Goal: Browse casually: Explore the website without a specific task or goal

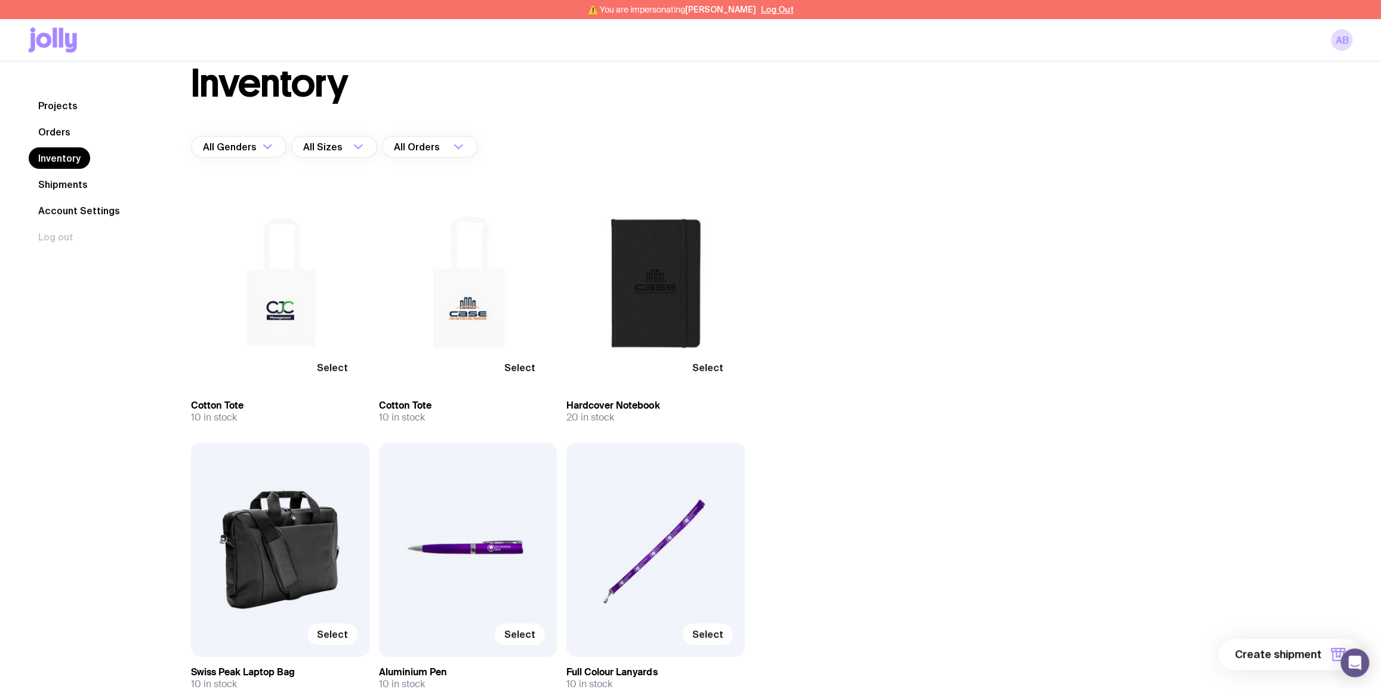
scroll to position [38, 0]
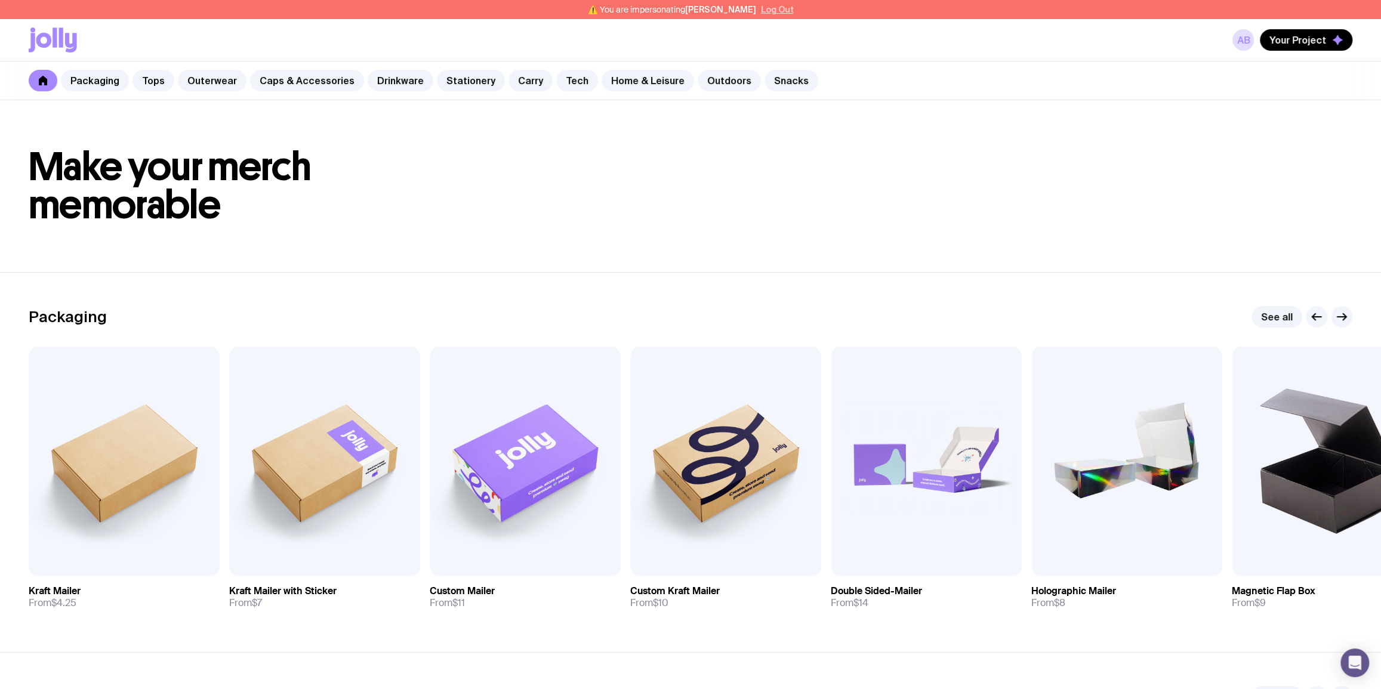
click at [773, 12] on button "Log Out" at bounding box center [777, 10] width 33 height 10
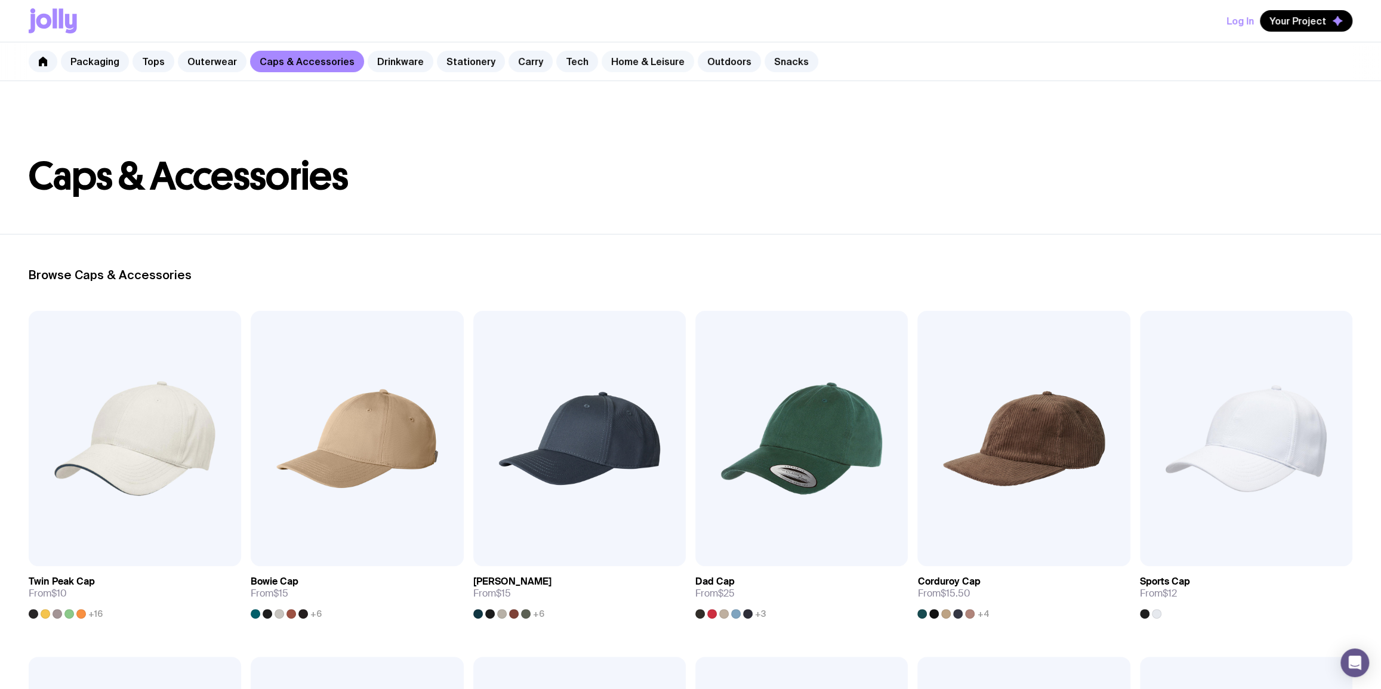
click at [623, 60] on link "Home & Leisure" at bounding box center [648, 61] width 93 height 21
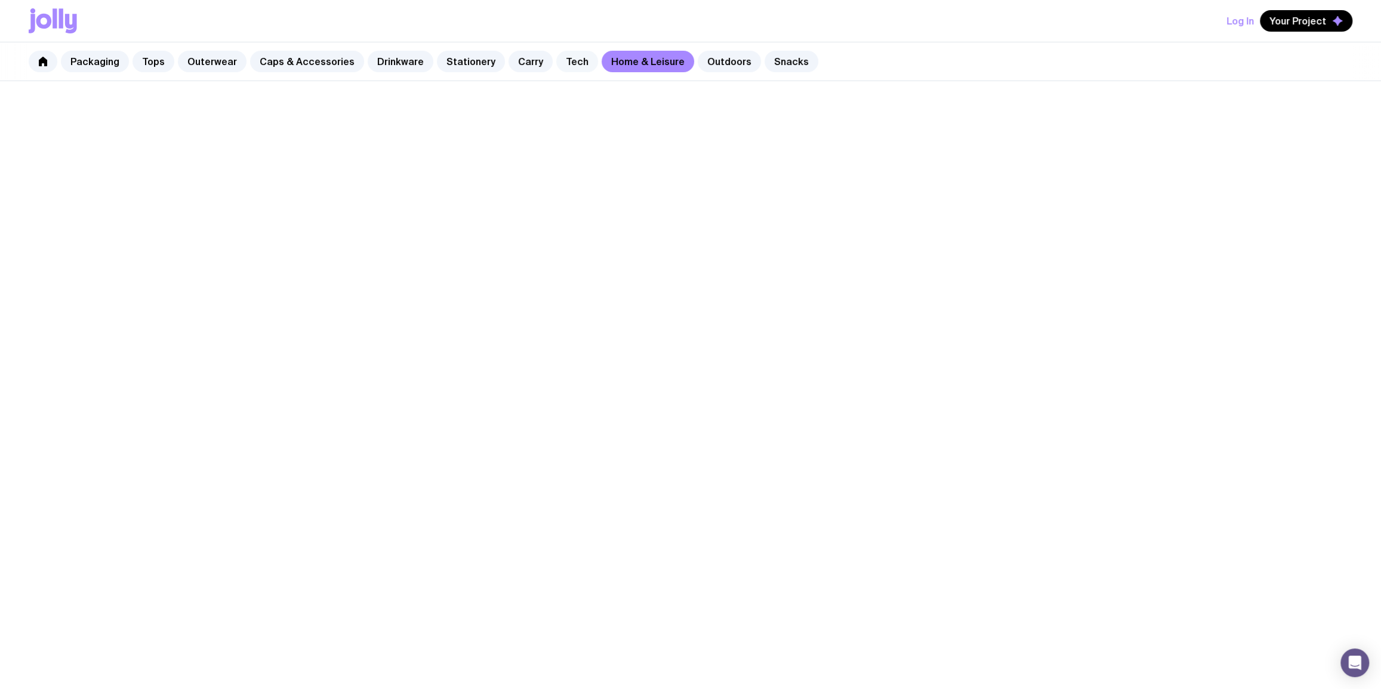
click at [556, 64] on link "Tech" at bounding box center [577, 61] width 42 height 21
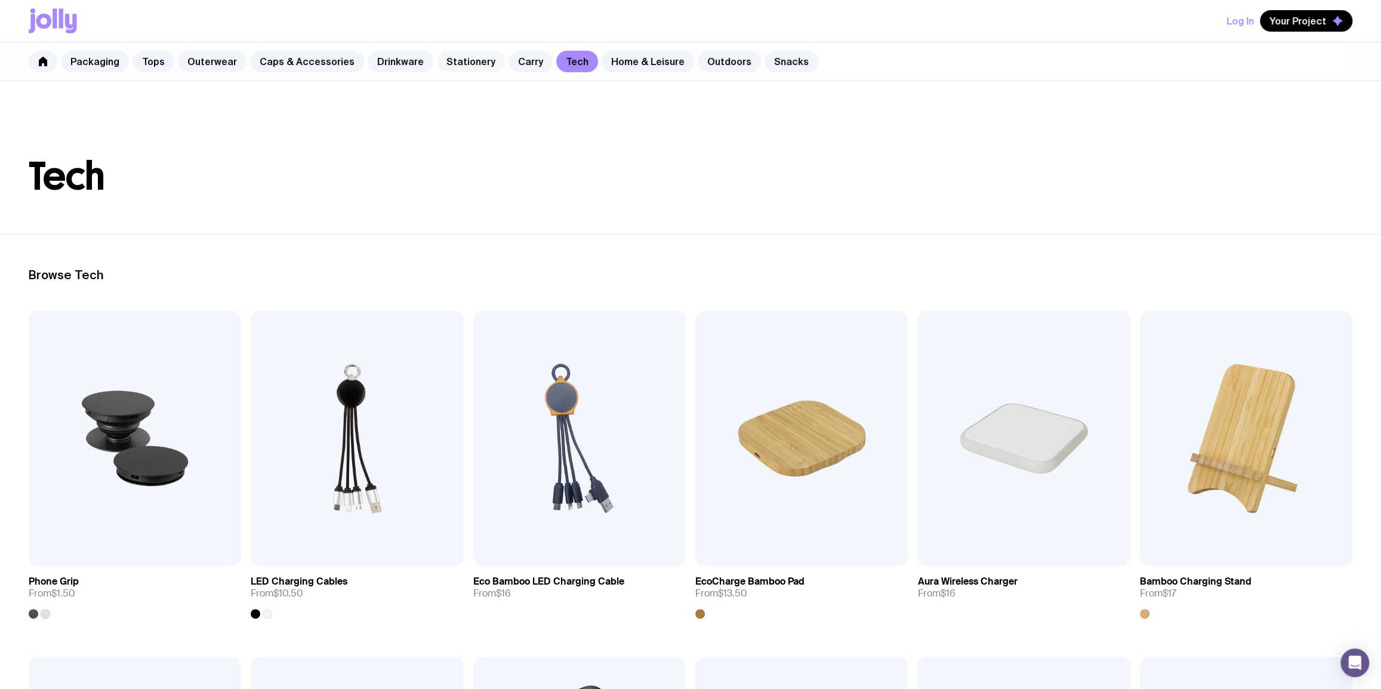
click at [461, 61] on link "Stationery" at bounding box center [471, 61] width 68 height 21
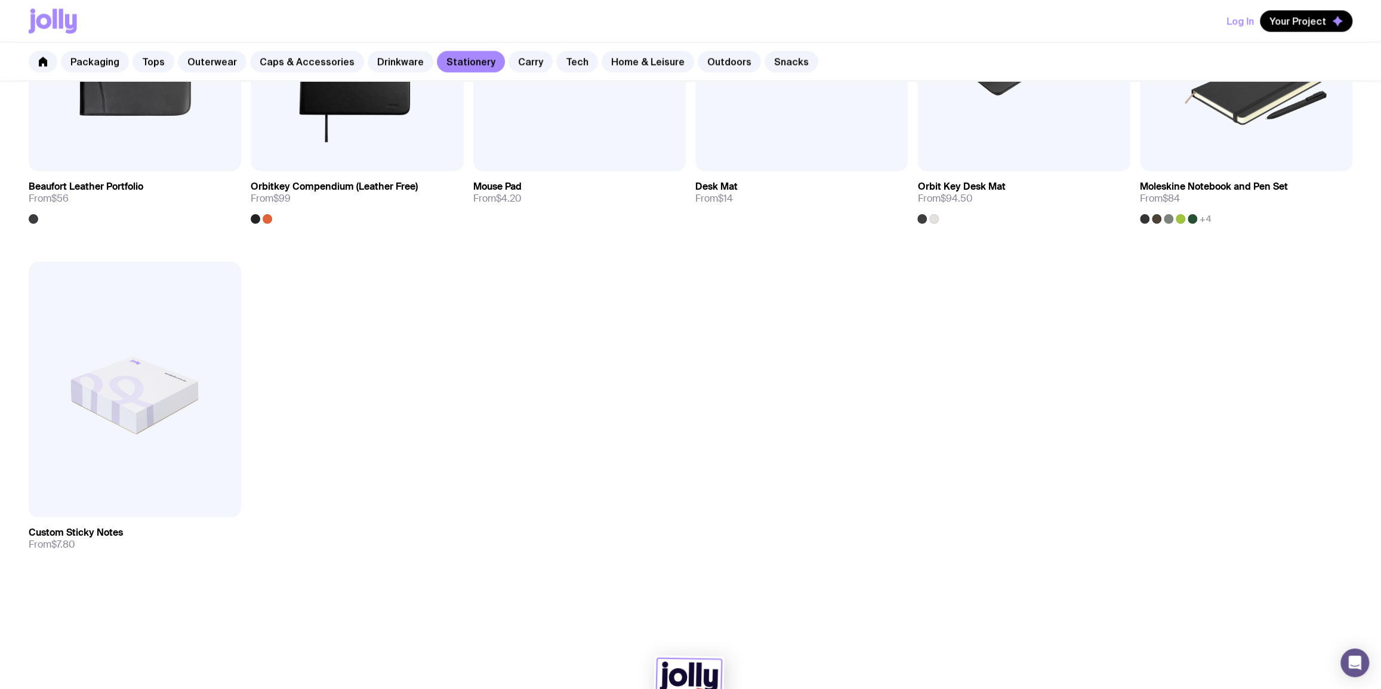
scroll to position [1447, 0]
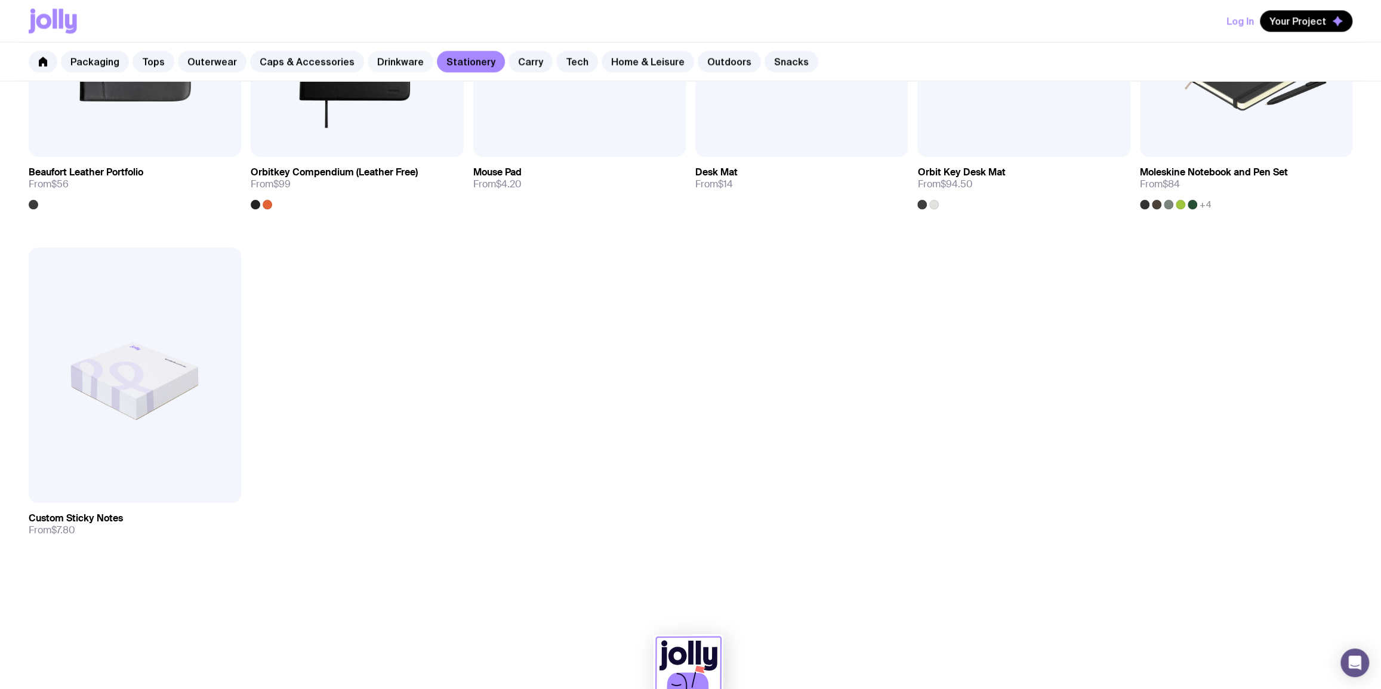
click at [370, 53] on link "Drinkware" at bounding box center [401, 61] width 66 height 21
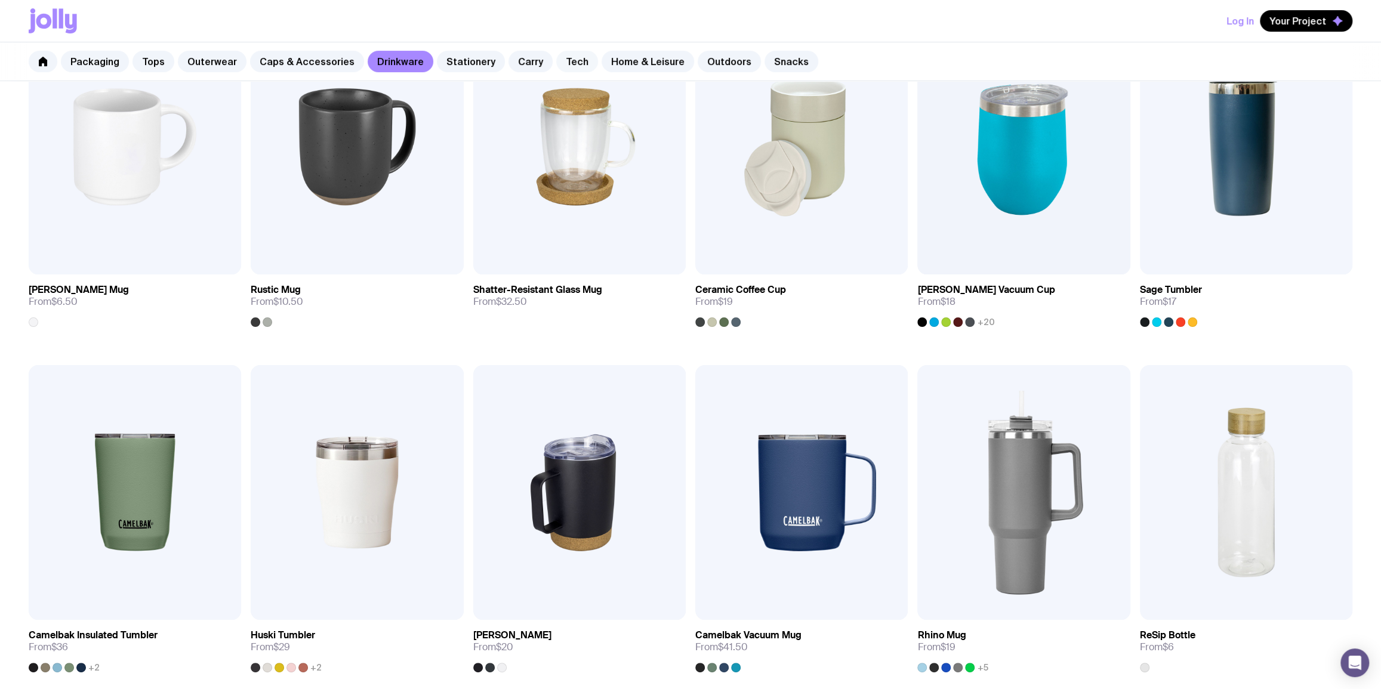
scroll to position [144, 0]
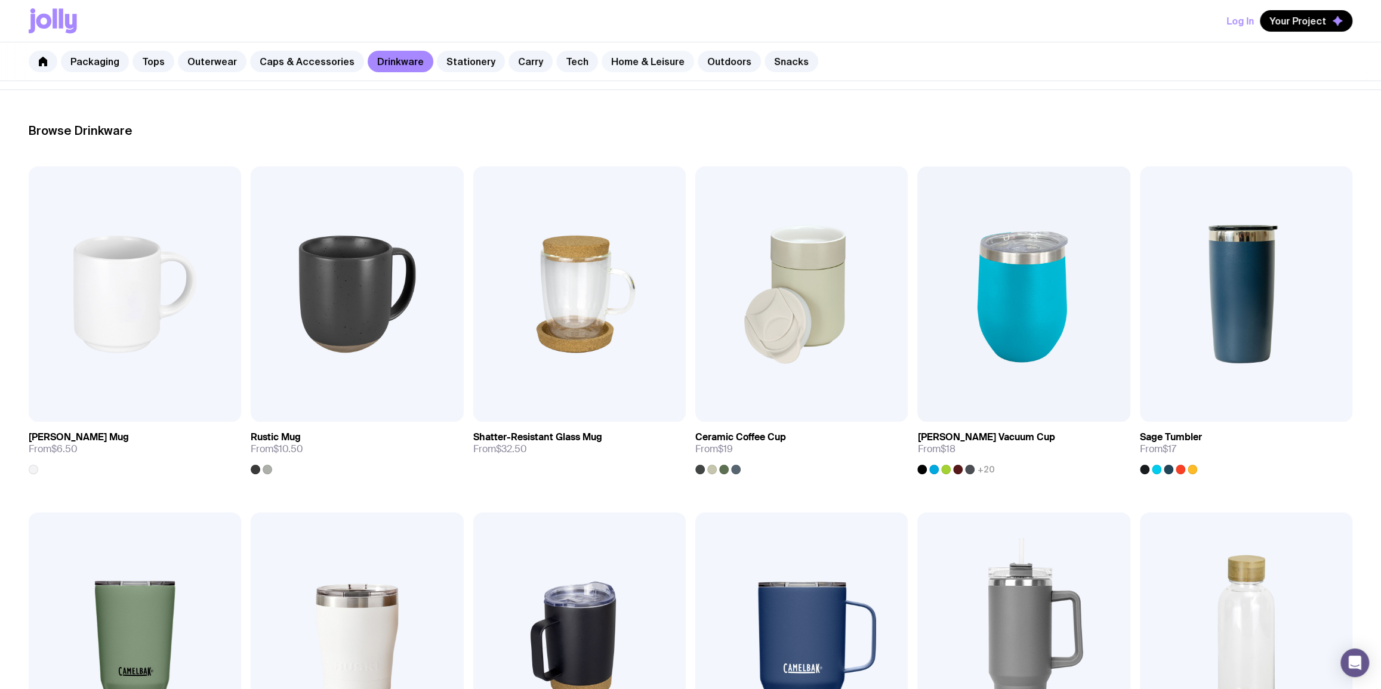
click at [610, 54] on link "Home & Leisure" at bounding box center [648, 61] width 93 height 21
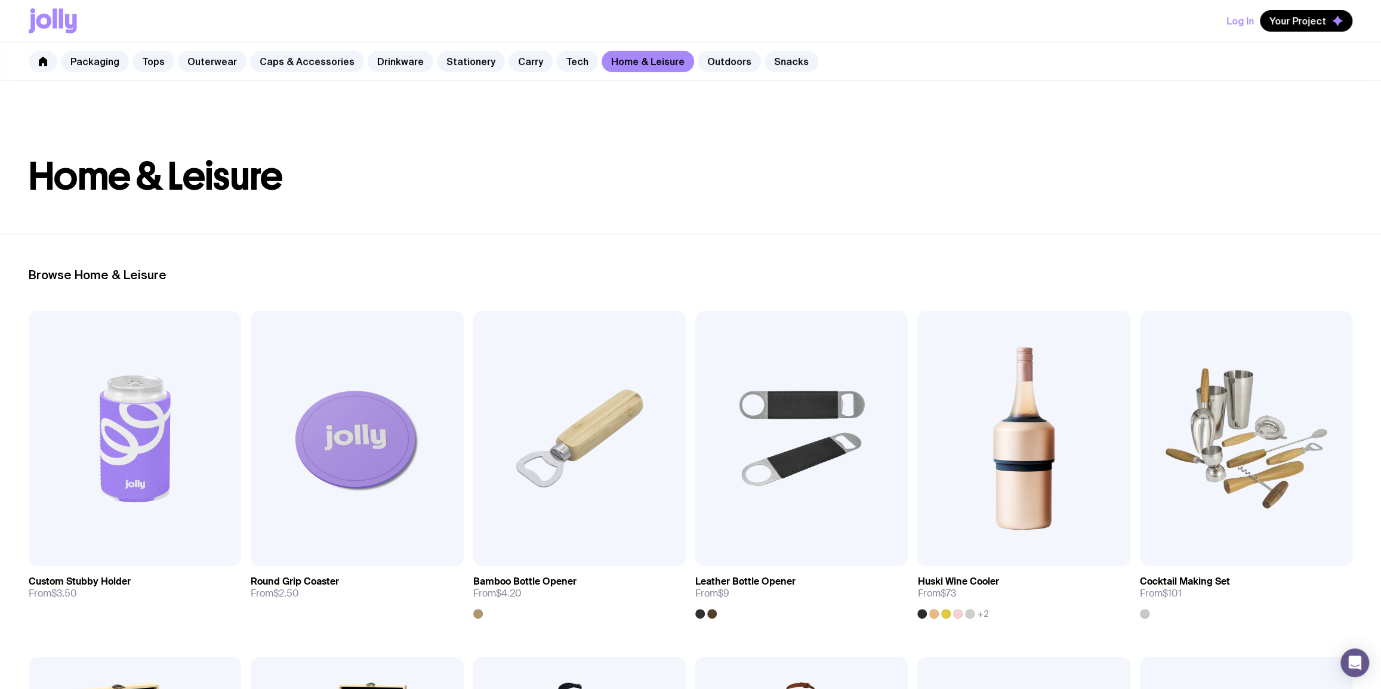
click at [711, 82] on header "Home & Leisure" at bounding box center [690, 157] width 1381 height 153
click at [708, 63] on link "Outdoors" at bounding box center [729, 61] width 63 height 21
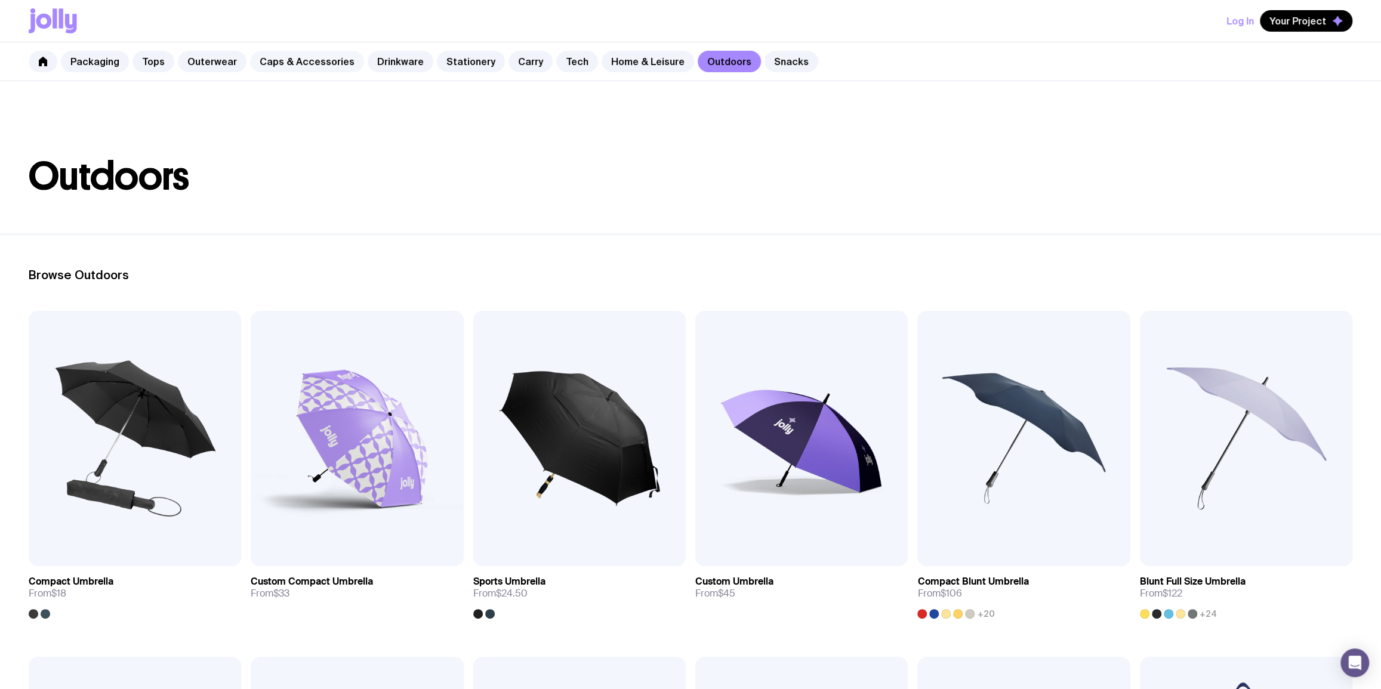
click at [287, 57] on link "Caps & Accessories" at bounding box center [307, 61] width 114 height 21
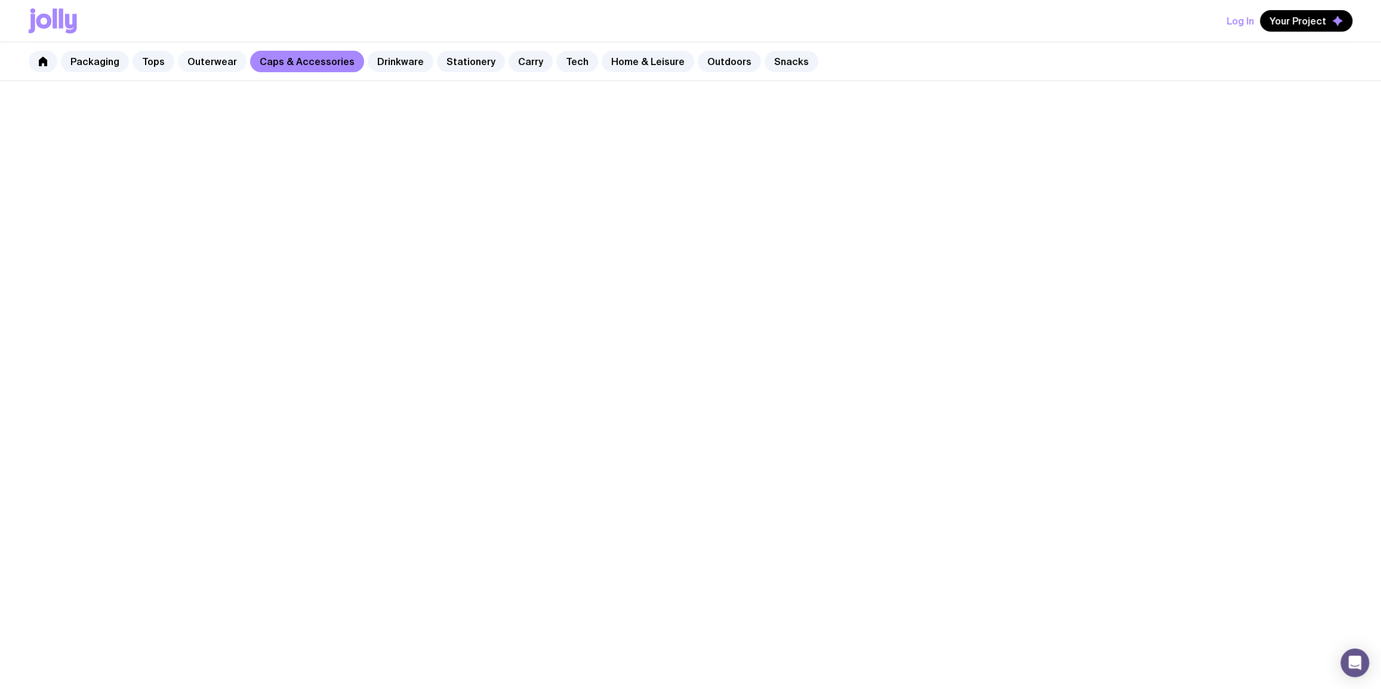
click at [220, 61] on link "Outerwear" at bounding box center [212, 61] width 69 height 21
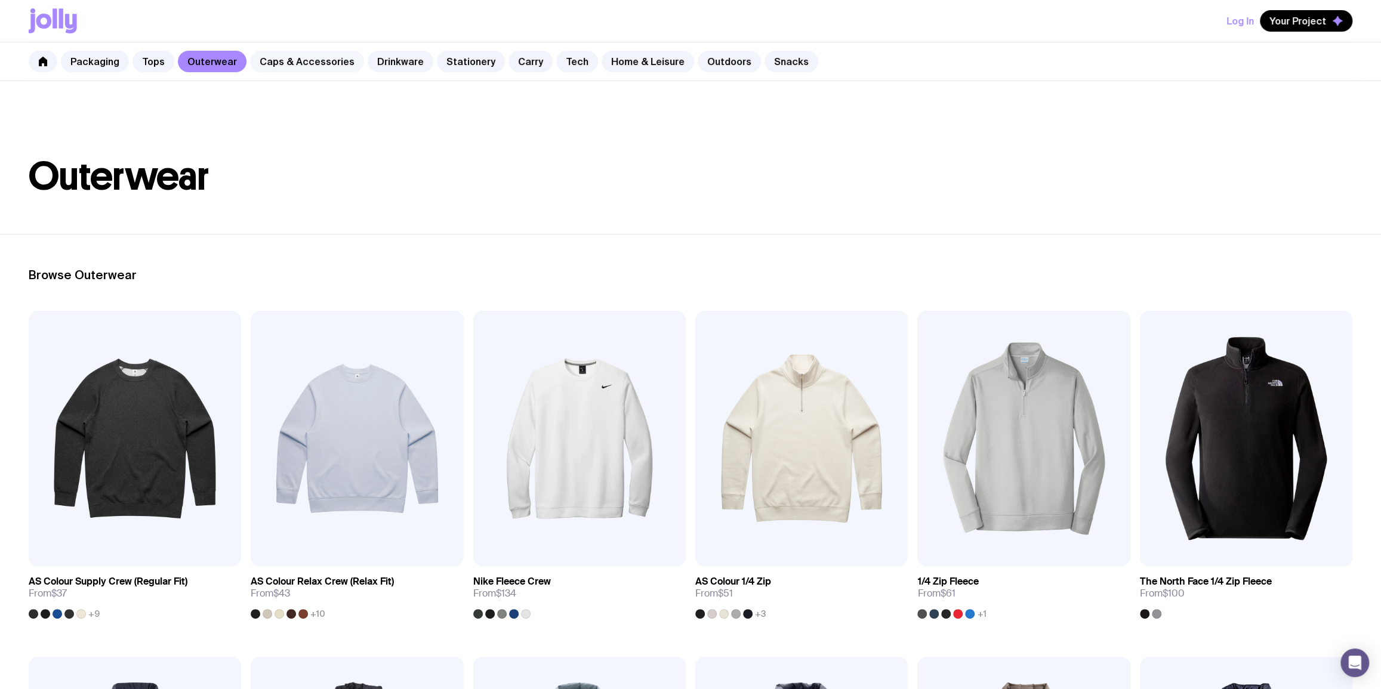
click at [316, 61] on link "Caps & Accessories" at bounding box center [307, 61] width 114 height 21
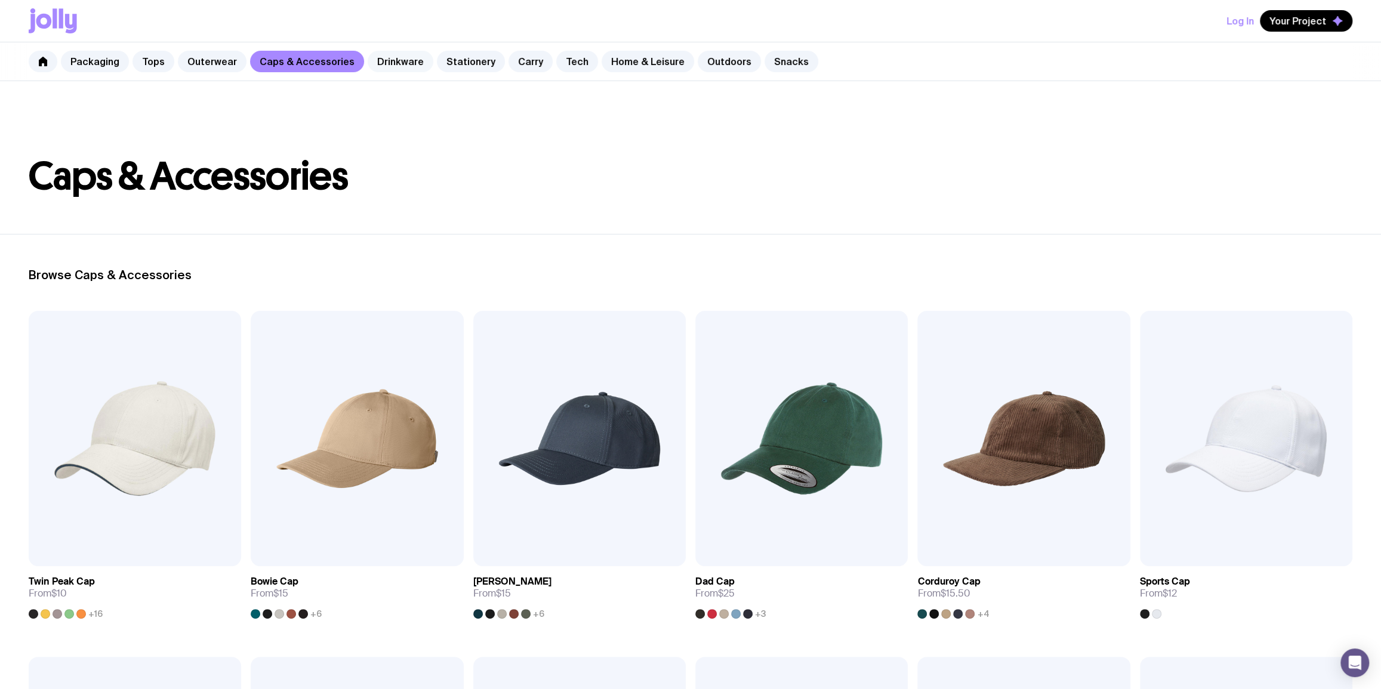
click at [389, 59] on link "Drinkware" at bounding box center [401, 61] width 66 height 21
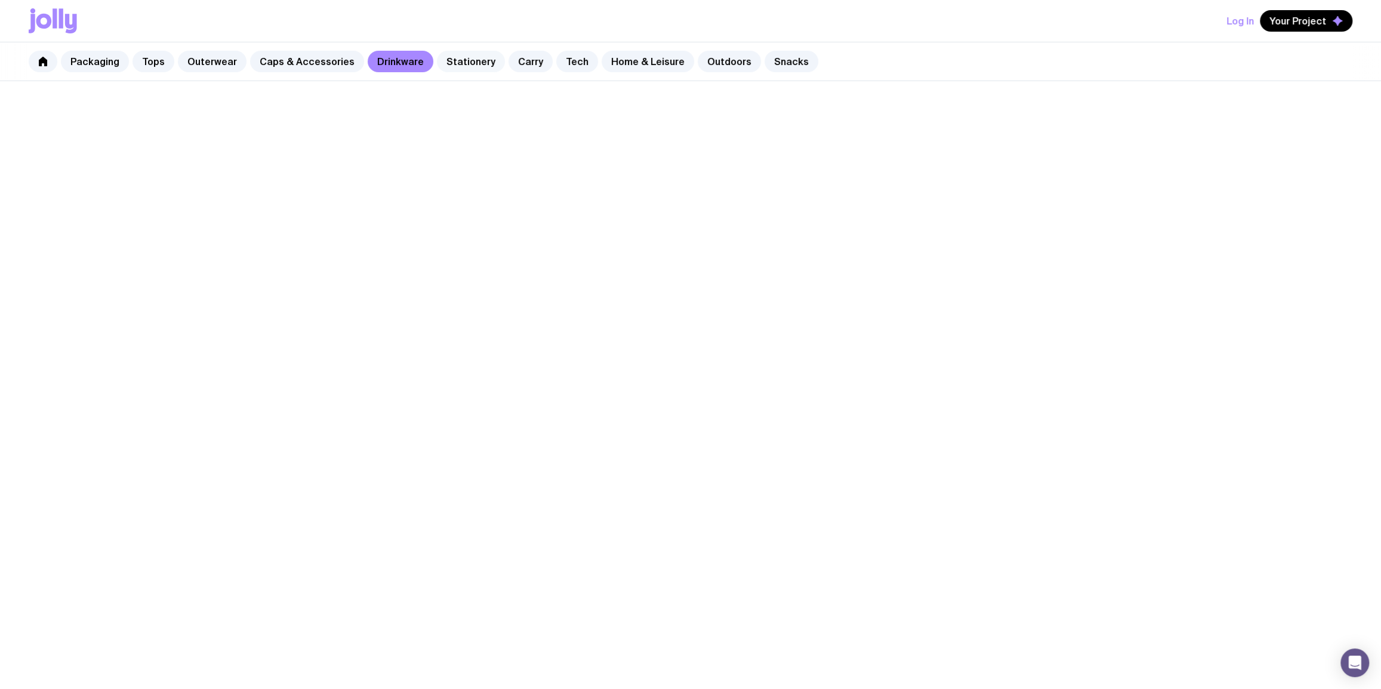
click at [461, 58] on link "Stationery" at bounding box center [471, 61] width 68 height 21
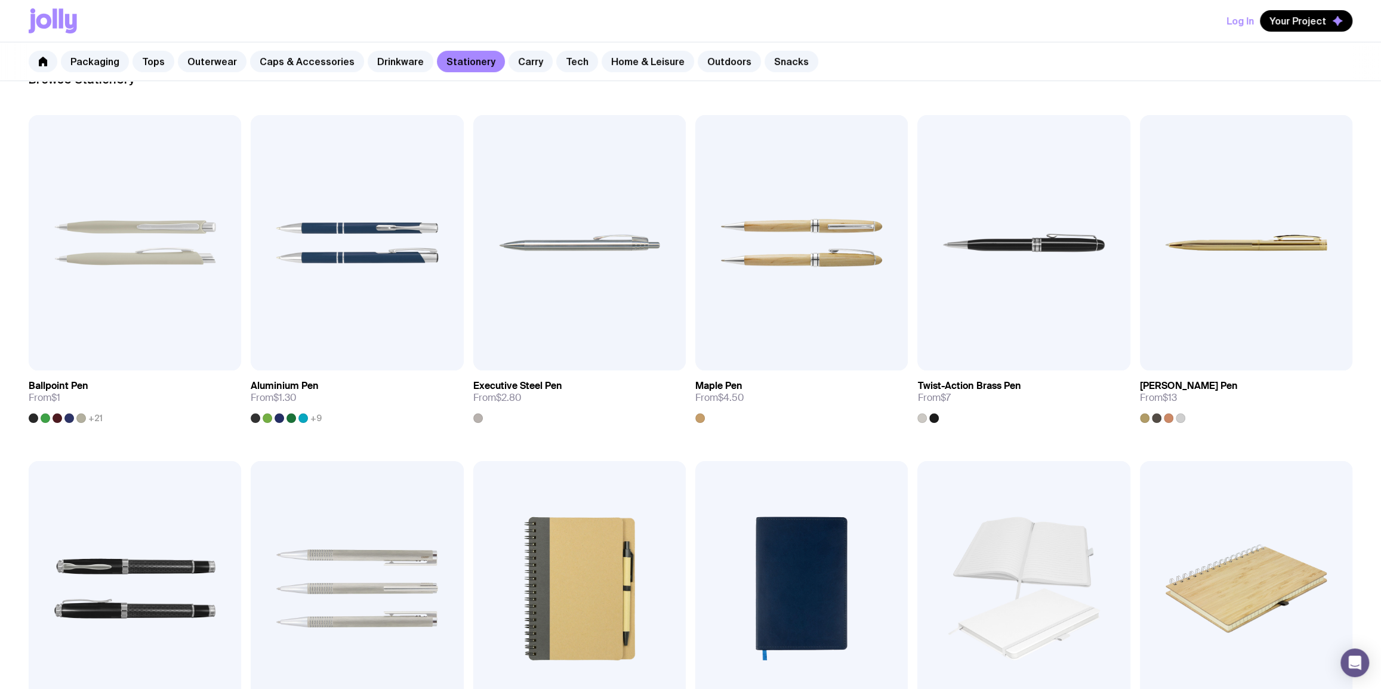
scroll to position [434, 0]
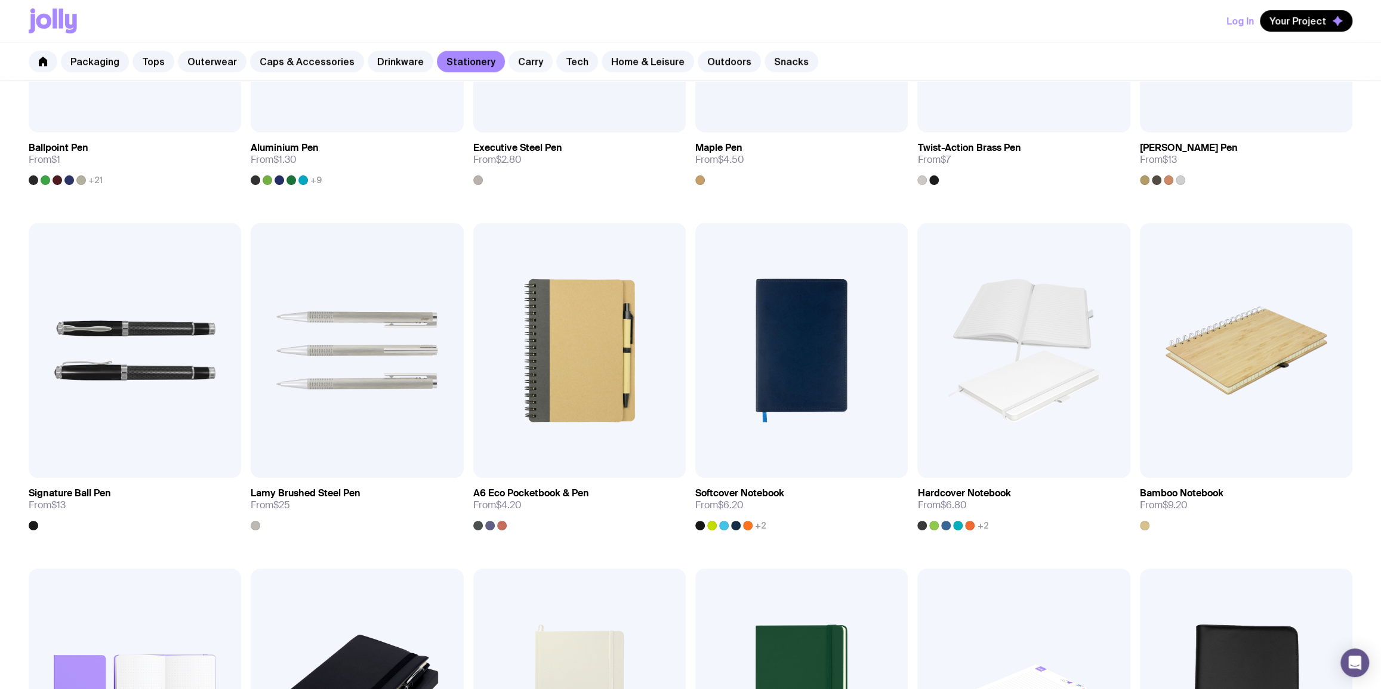
click at [509, 57] on link "Carry" at bounding box center [531, 61] width 44 height 21
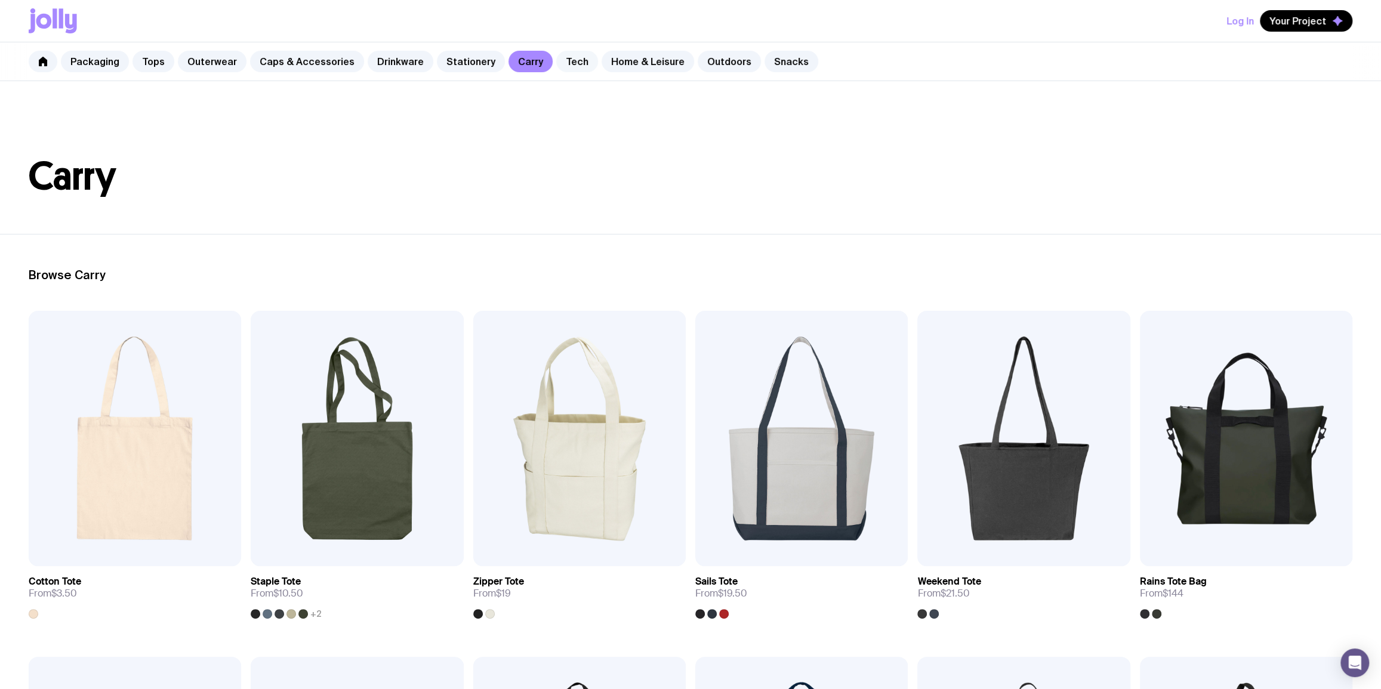
click at [561, 60] on link "Tech" at bounding box center [577, 61] width 42 height 21
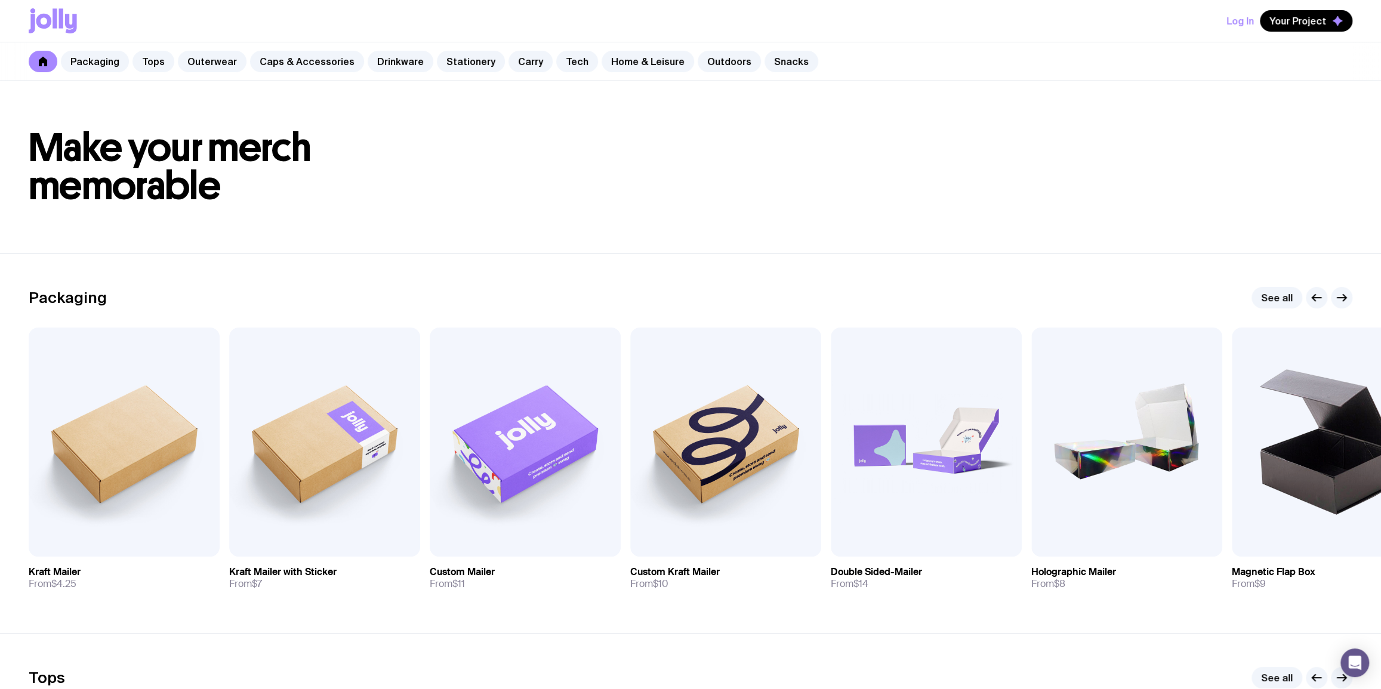
scroll to position [144, 0]
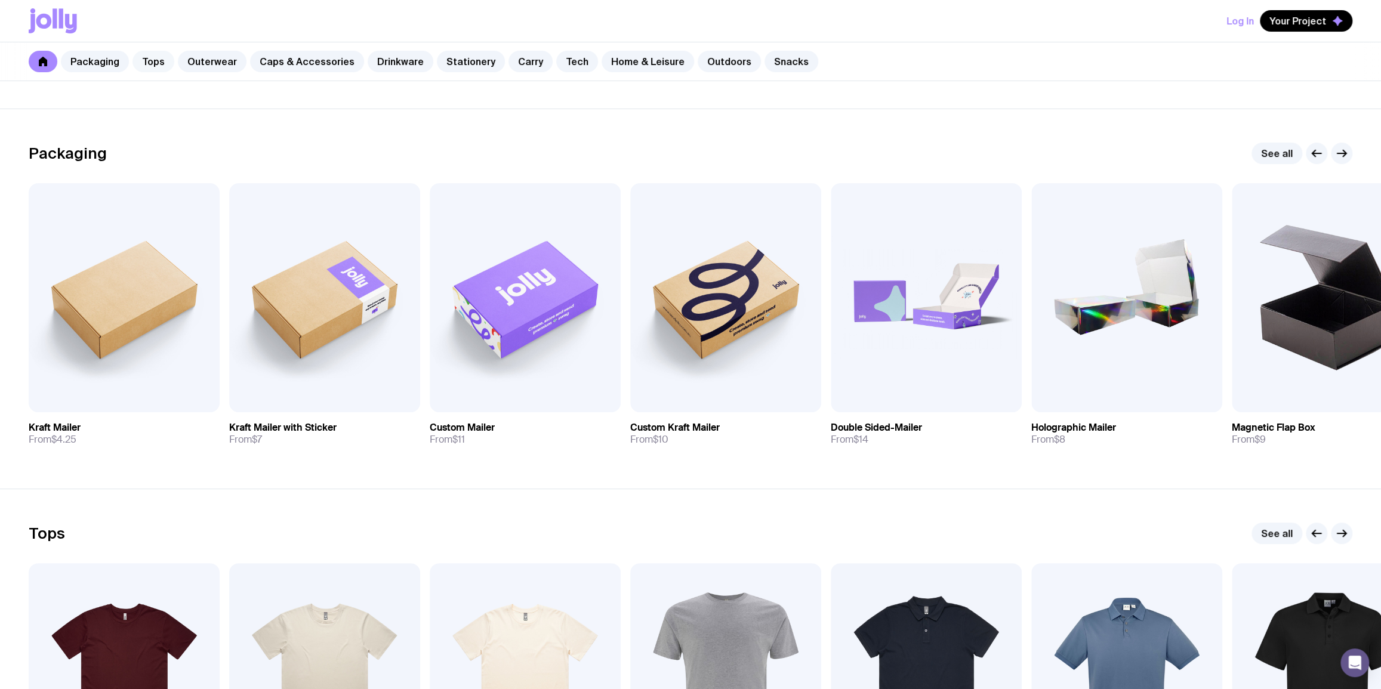
click at [157, 67] on link "Tops" at bounding box center [154, 61] width 42 height 21
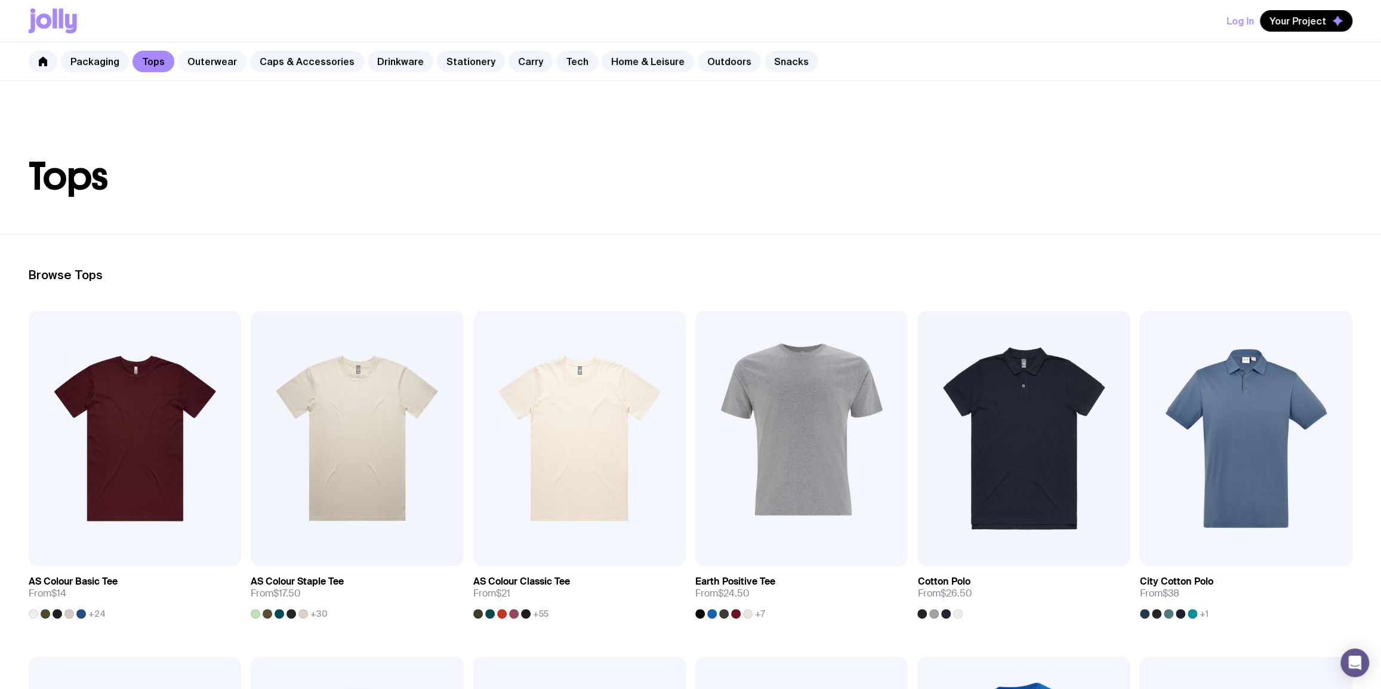
click at [208, 53] on link "Outerwear" at bounding box center [212, 61] width 69 height 21
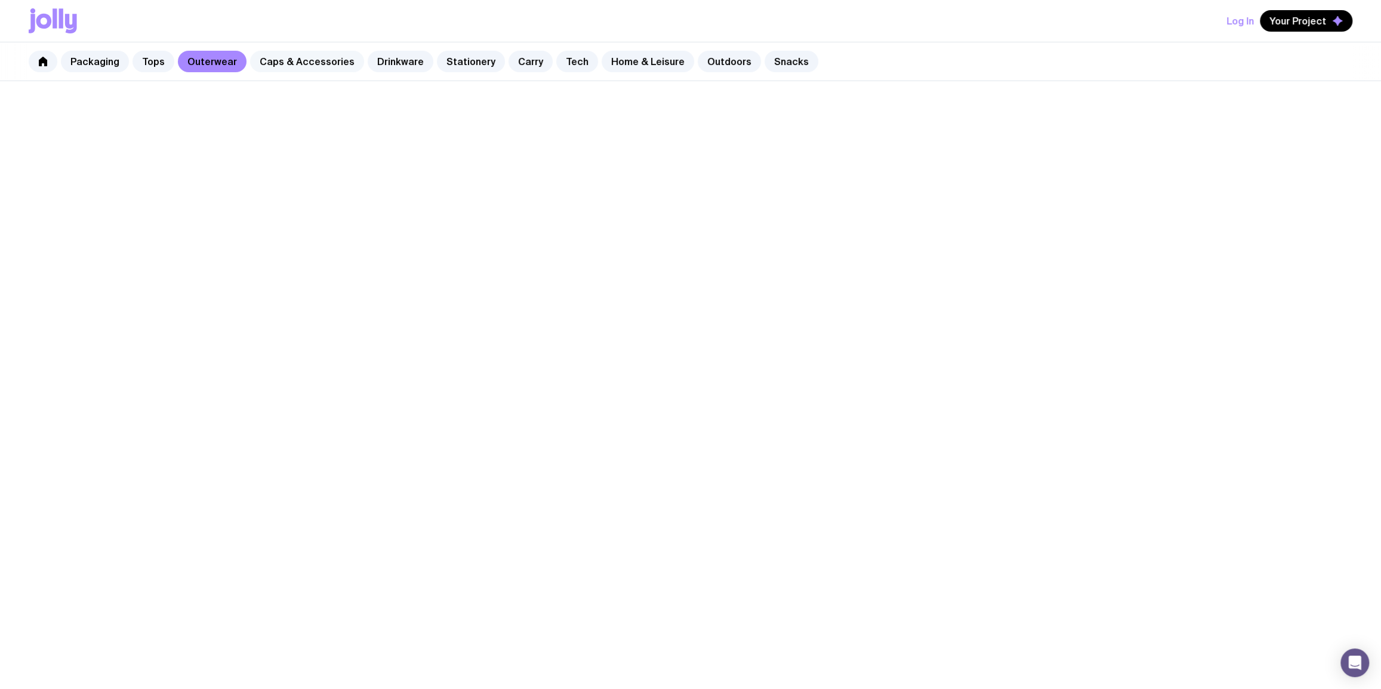
click at [304, 54] on link "Caps & Accessories" at bounding box center [307, 61] width 114 height 21
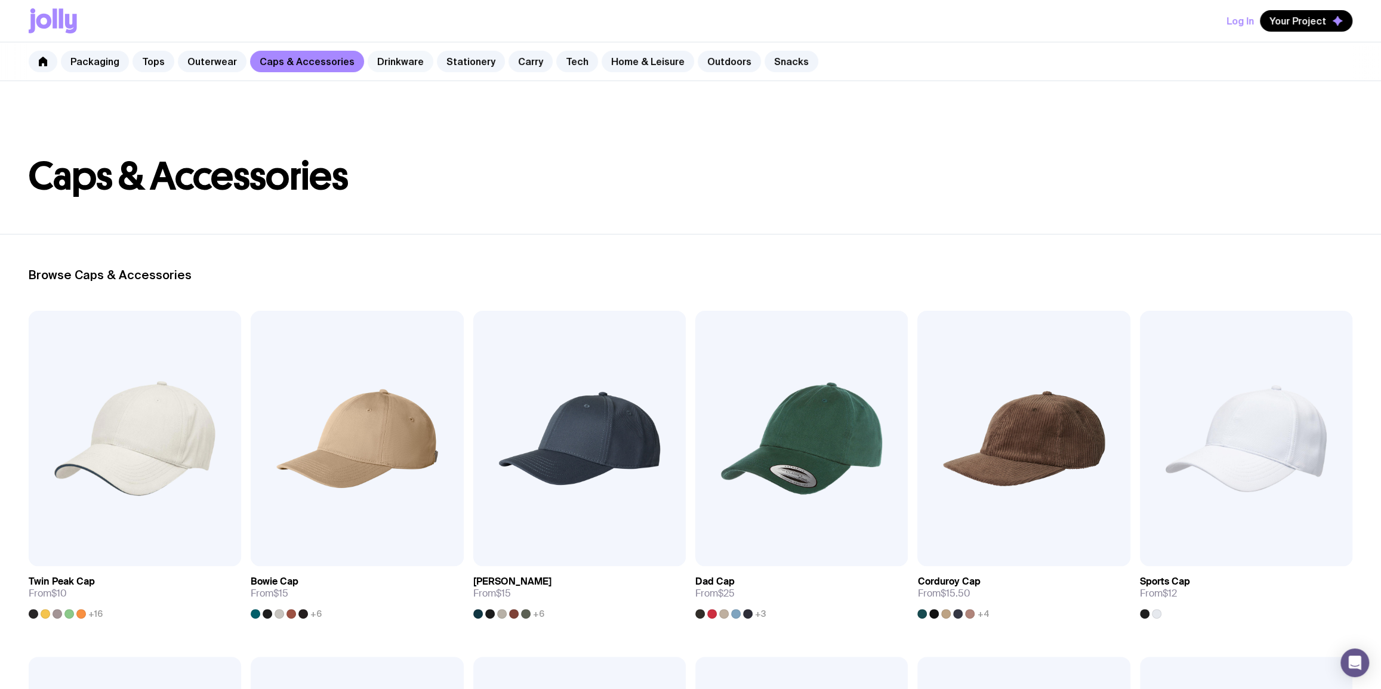
click at [382, 66] on link "Drinkware" at bounding box center [401, 61] width 66 height 21
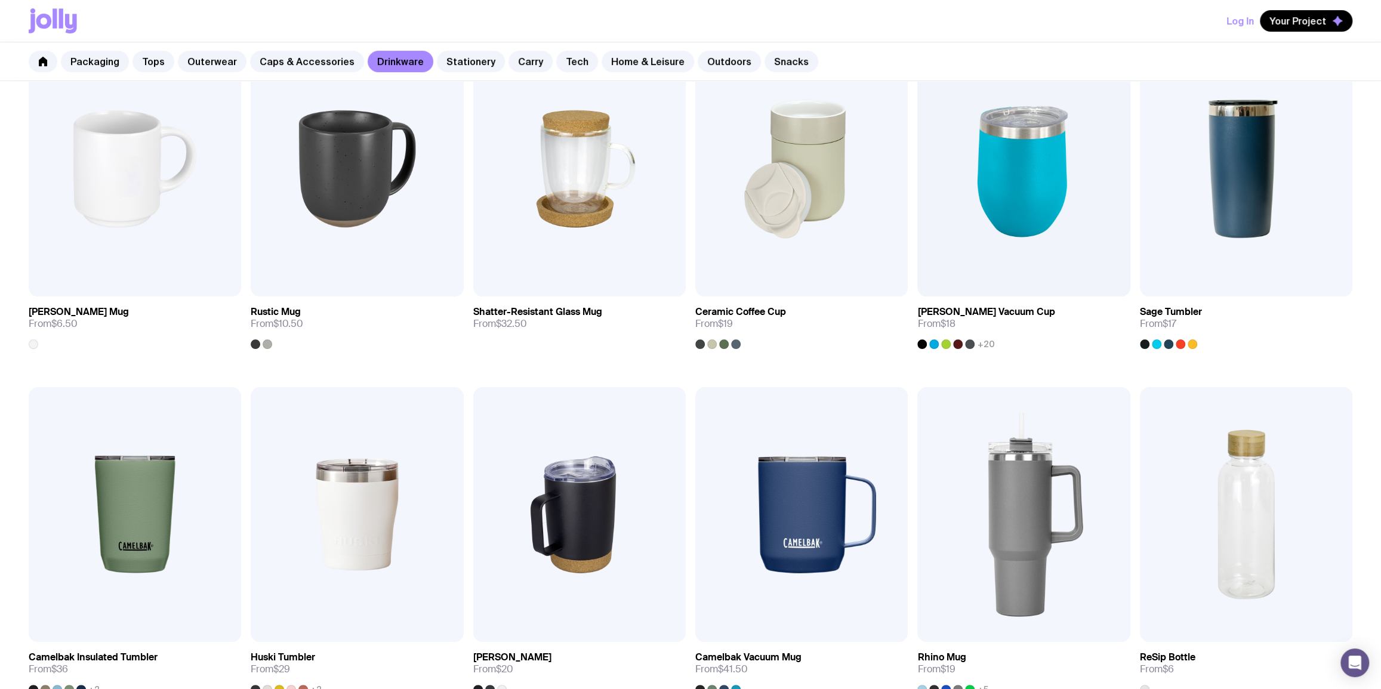
scroll to position [156, 0]
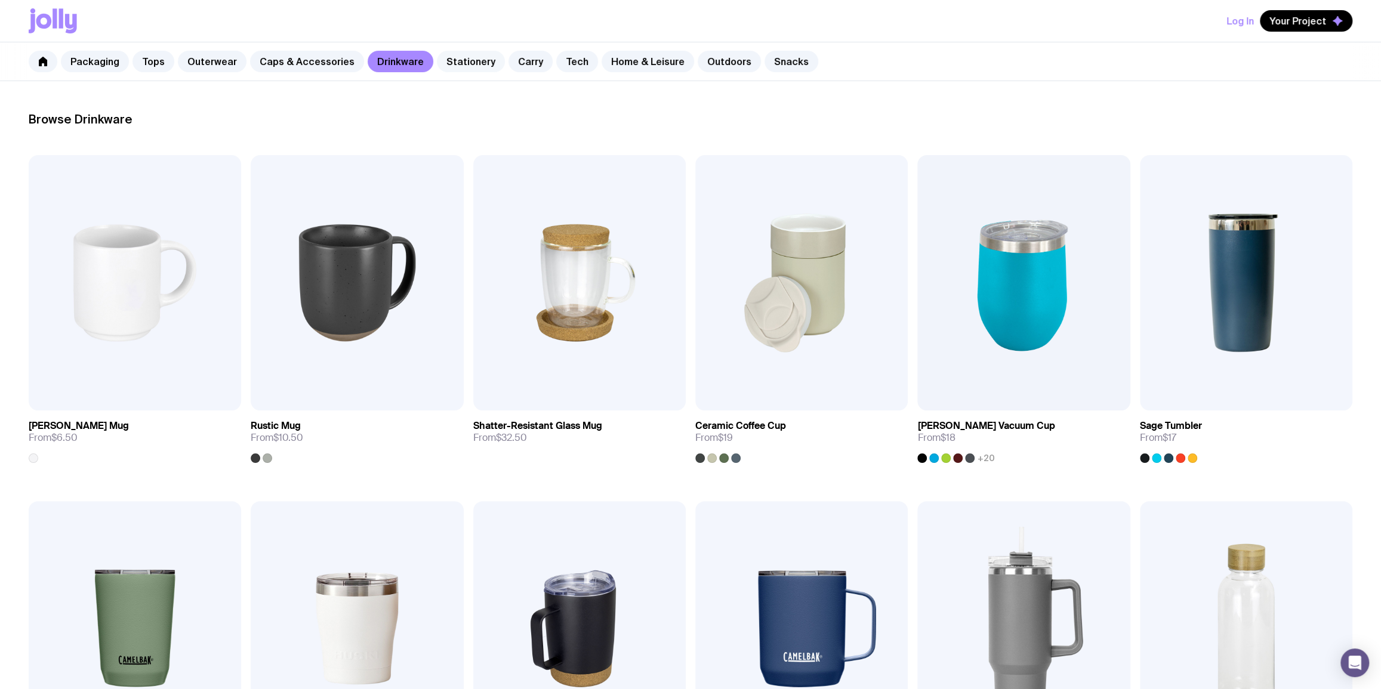
click at [449, 61] on link "Stationery" at bounding box center [471, 61] width 68 height 21
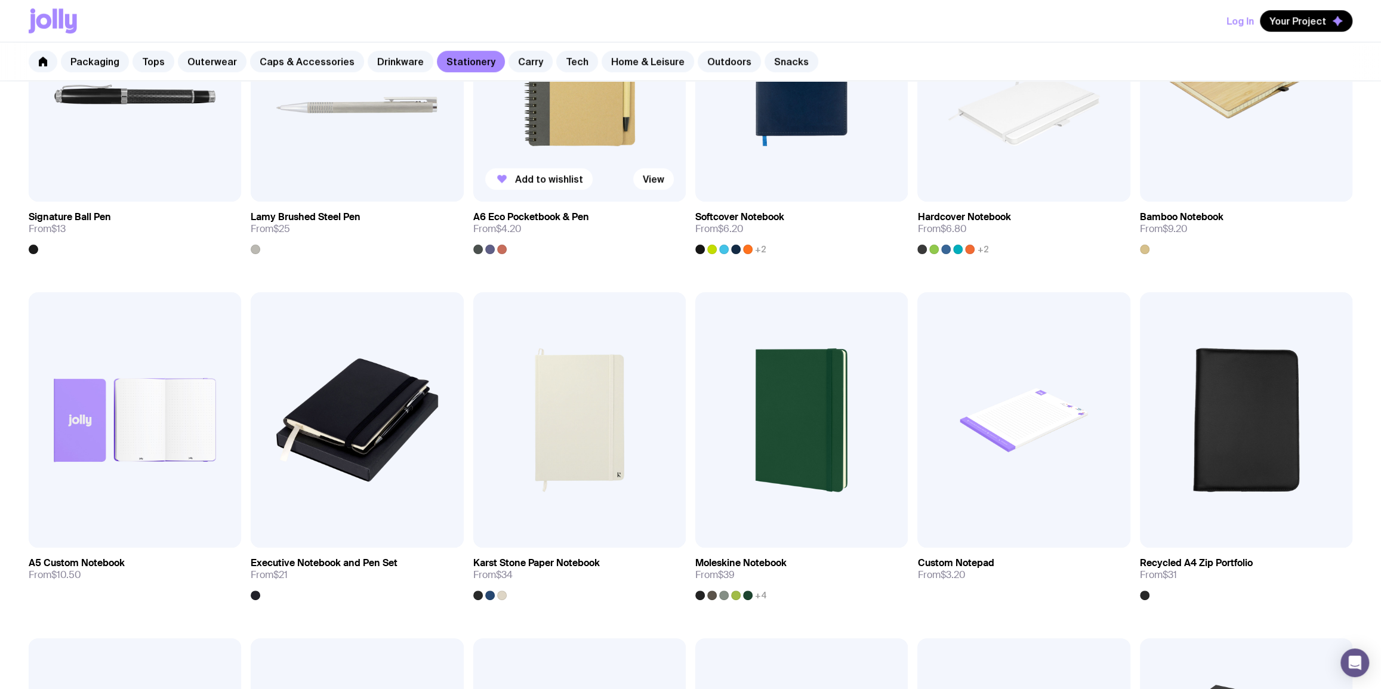
scroll to position [723, 0]
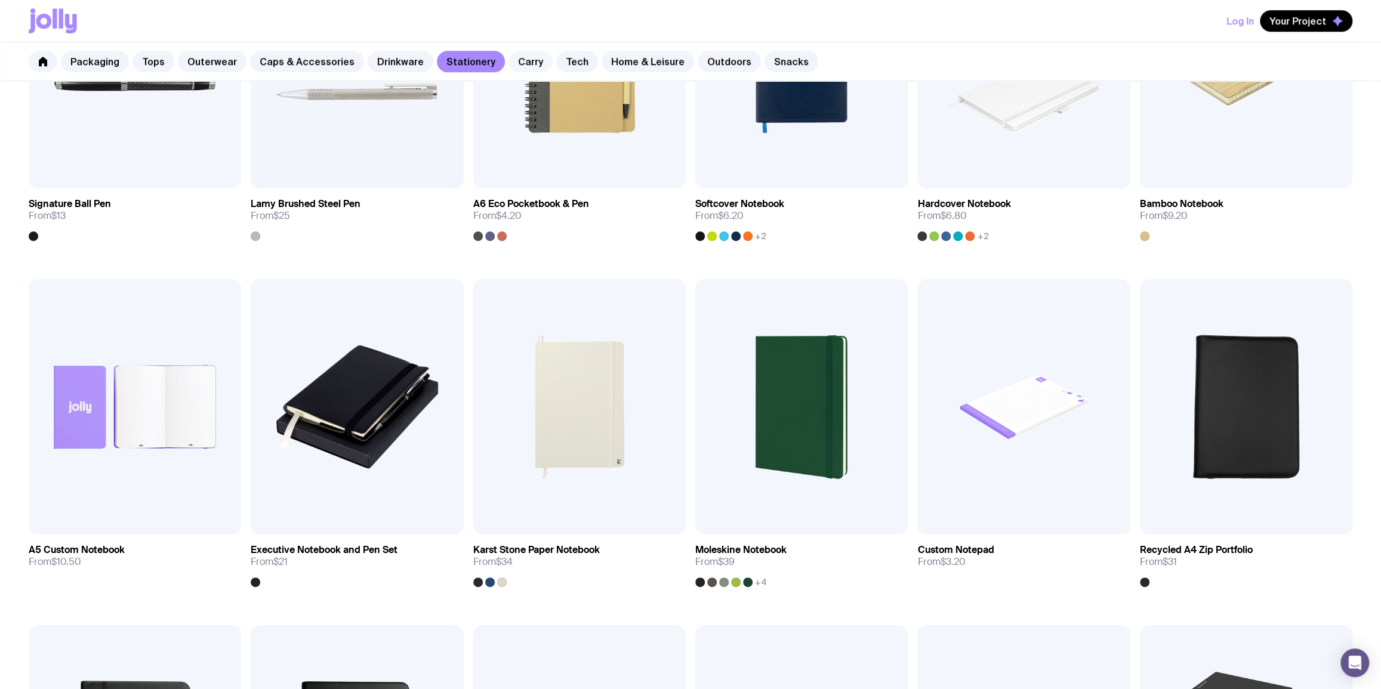
click at [509, 71] on link "Carry" at bounding box center [531, 61] width 44 height 21
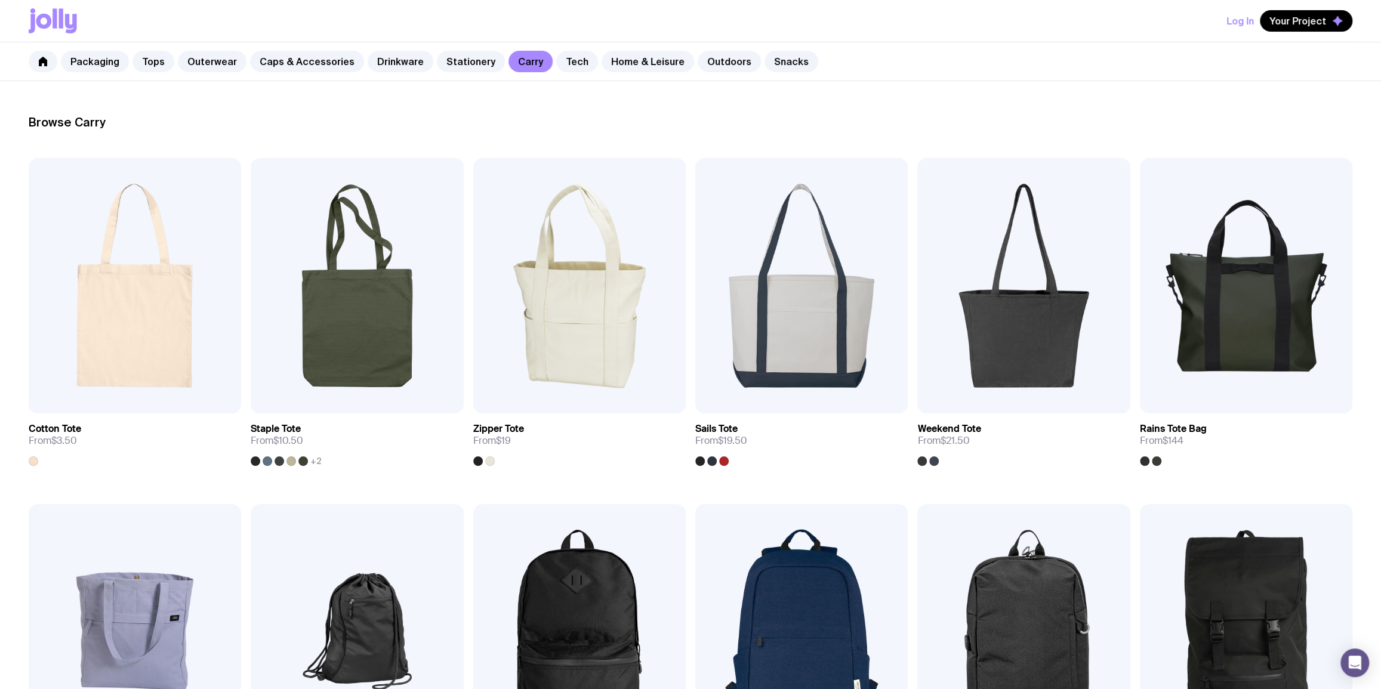
scroll to position [144, 0]
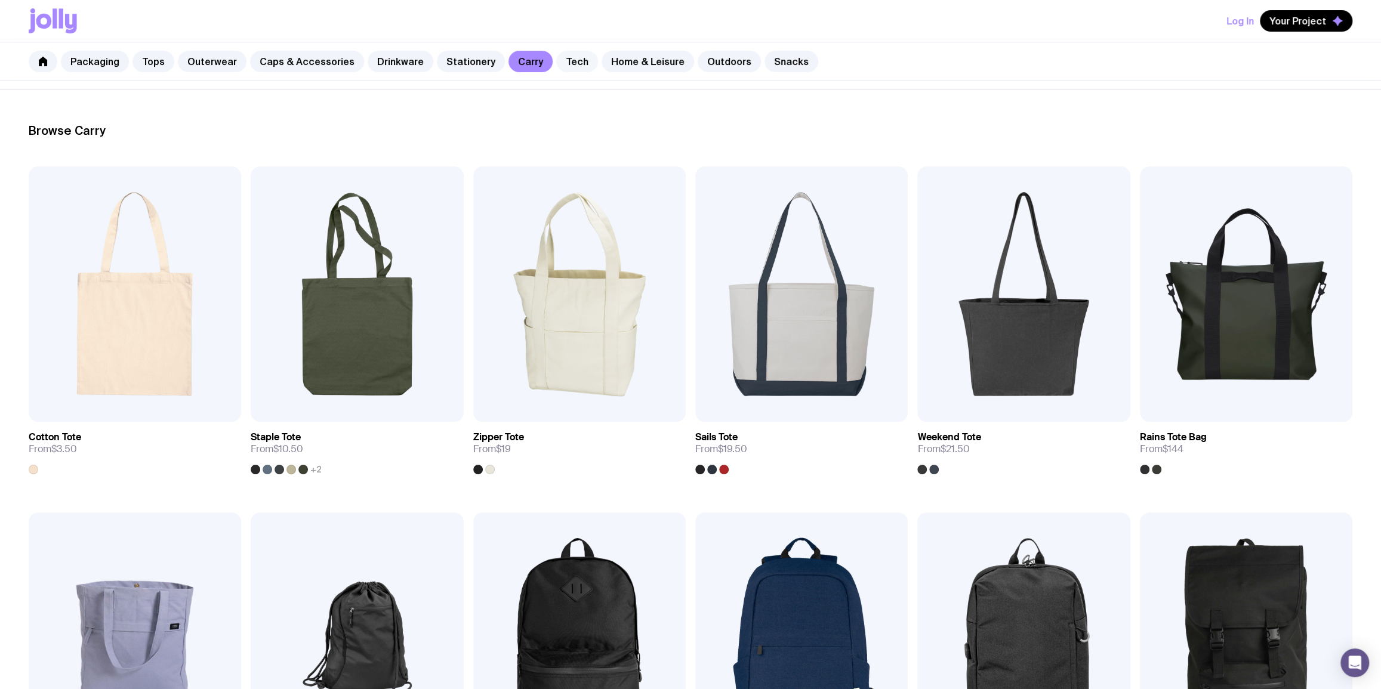
click at [561, 65] on link "Tech" at bounding box center [577, 61] width 42 height 21
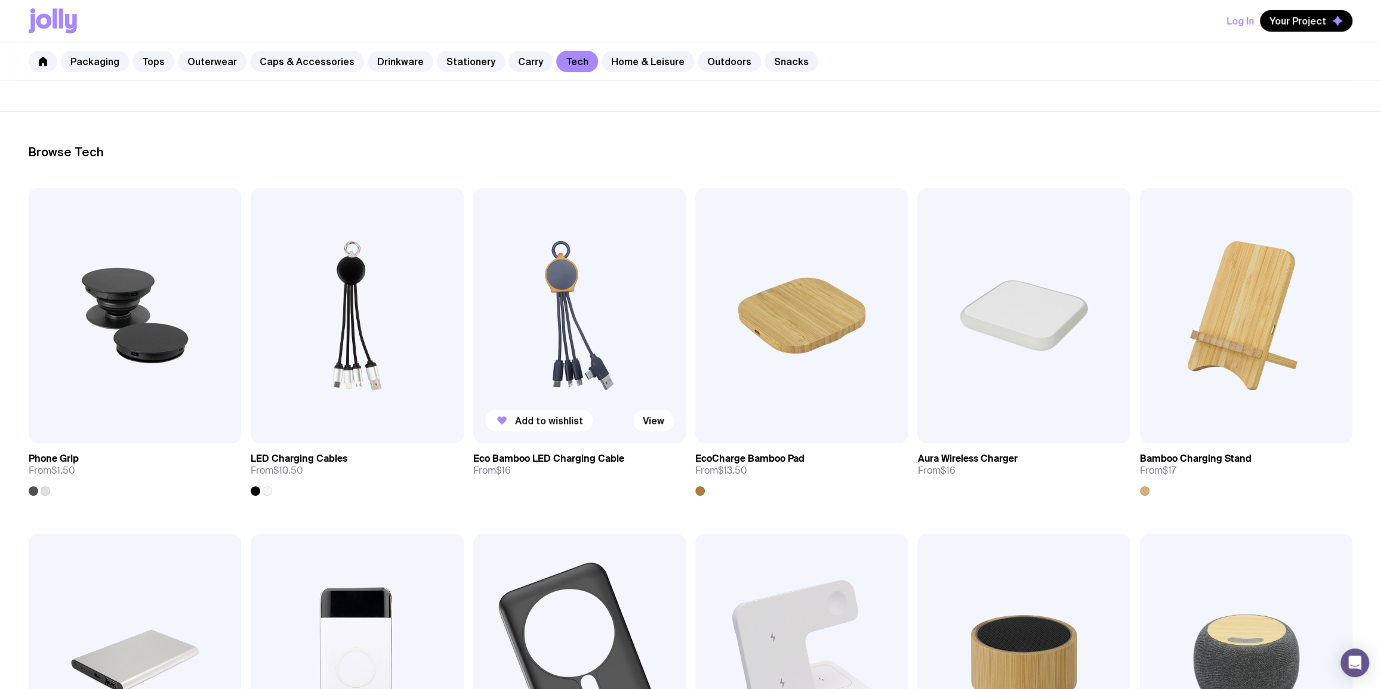
scroll to position [144, 0]
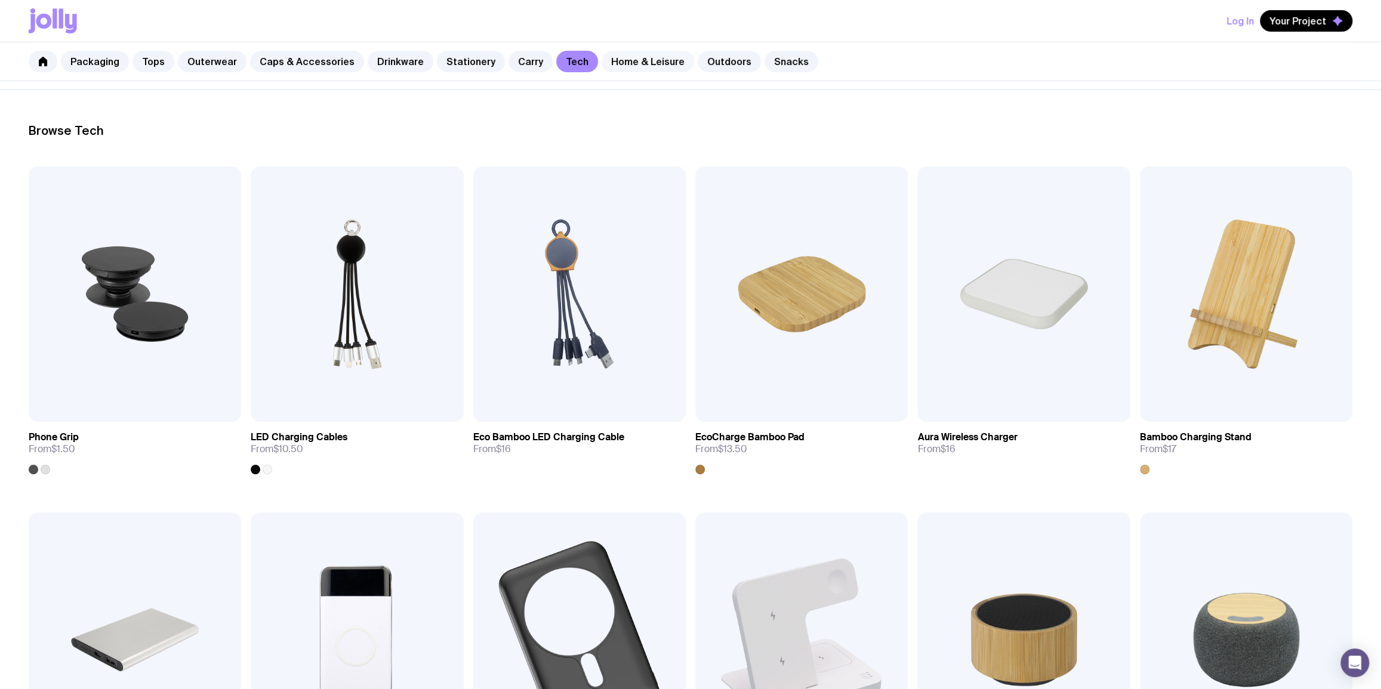
click at [636, 57] on link "Home & Leisure" at bounding box center [648, 61] width 93 height 21
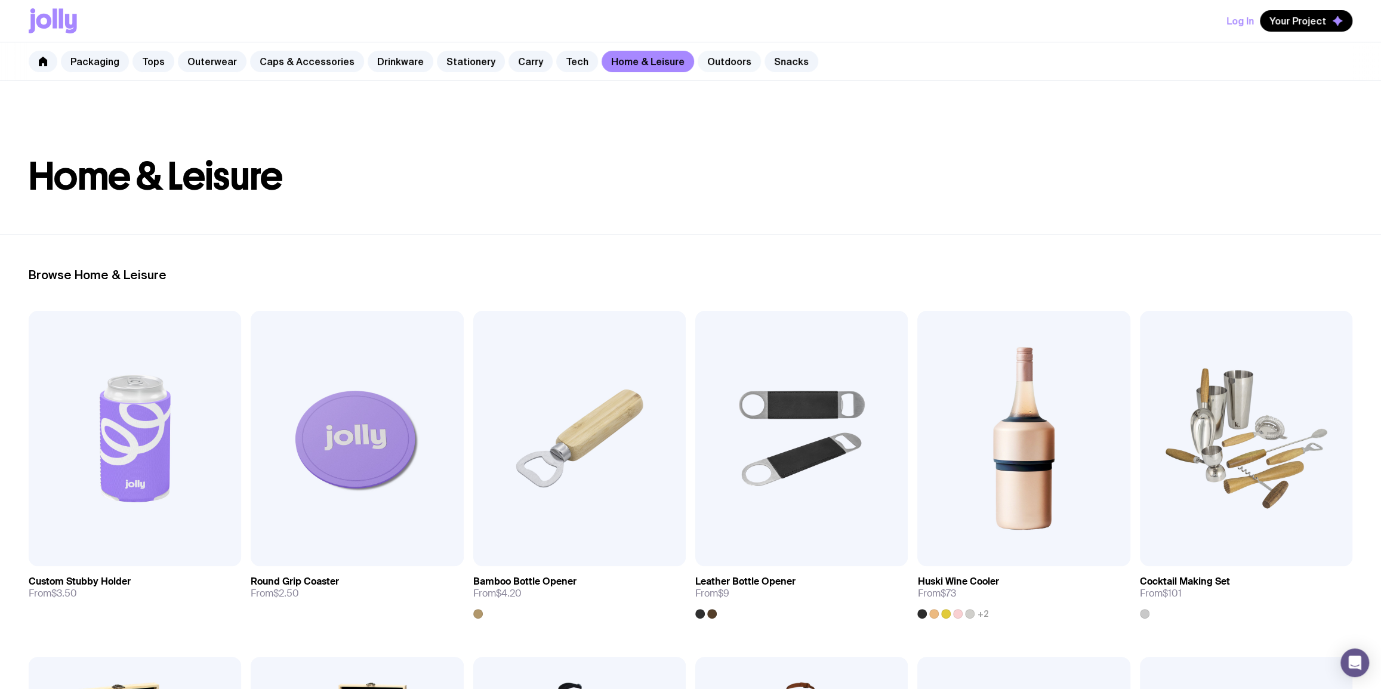
drag, startPoint x: 713, startPoint y: 50, endPoint x: 713, endPoint y: 57, distance: 7.2
click at [713, 54] on div "Packaging Tops Outerwear Caps & Accessories Drinkware Stationery Carry Tech Hom…" at bounding box center [690, 61] width 1381 height 39
click at [713, 57] on link "Outdoors" at bounding box center [729, 61] width 63 height 21
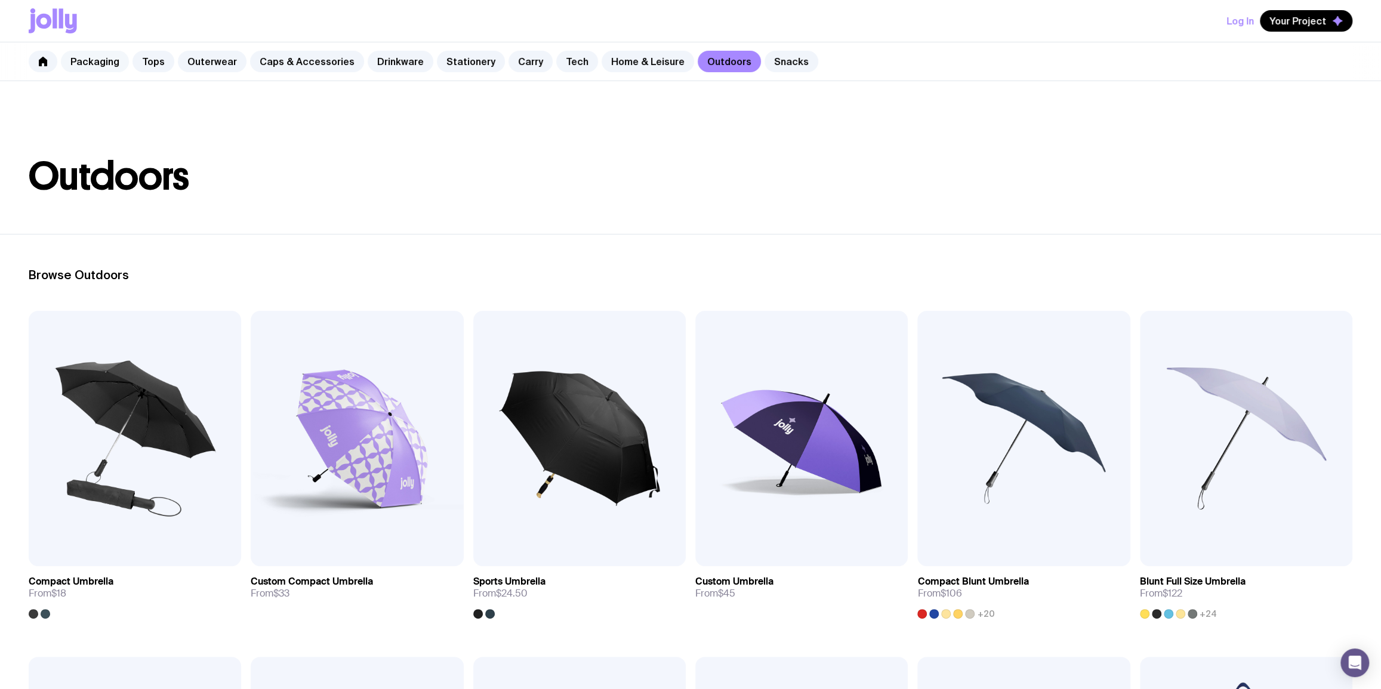
click at [104, 69] on link "Packaging" at bounding box center [95, 61] width 68 height 21
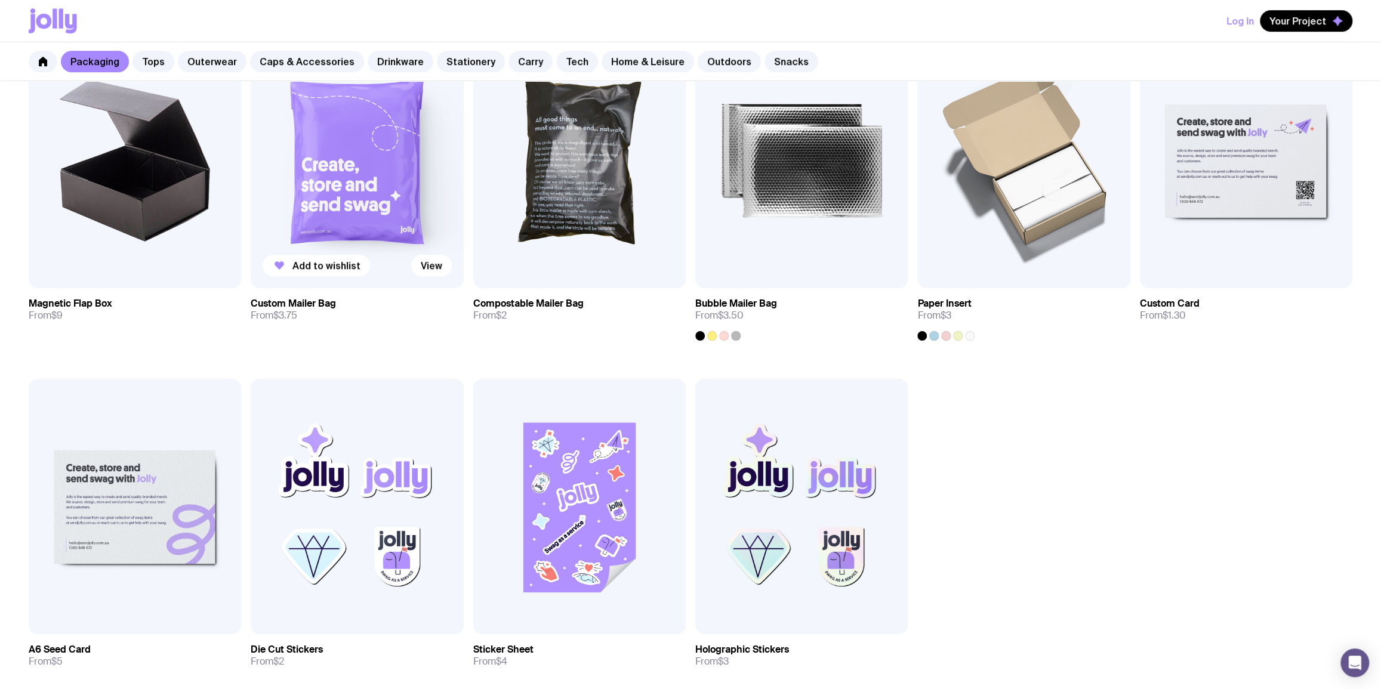
scroll to position [723, 0]
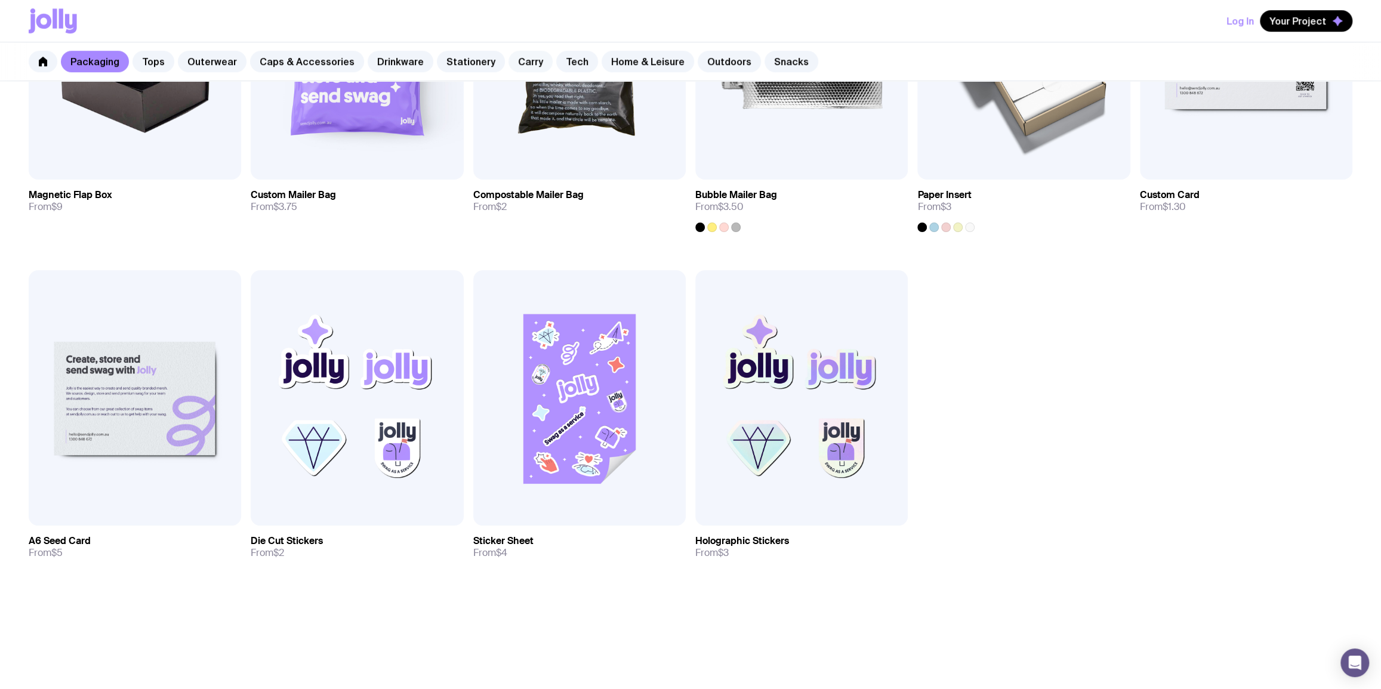
drag, startPoint x: 458, startPoint y: 59, endPoint x: 495, endPoint y: 60, distance: 37.6
click at [458, 59] on link "Stationery" at bounding box center [471, 61] width 68 height 21
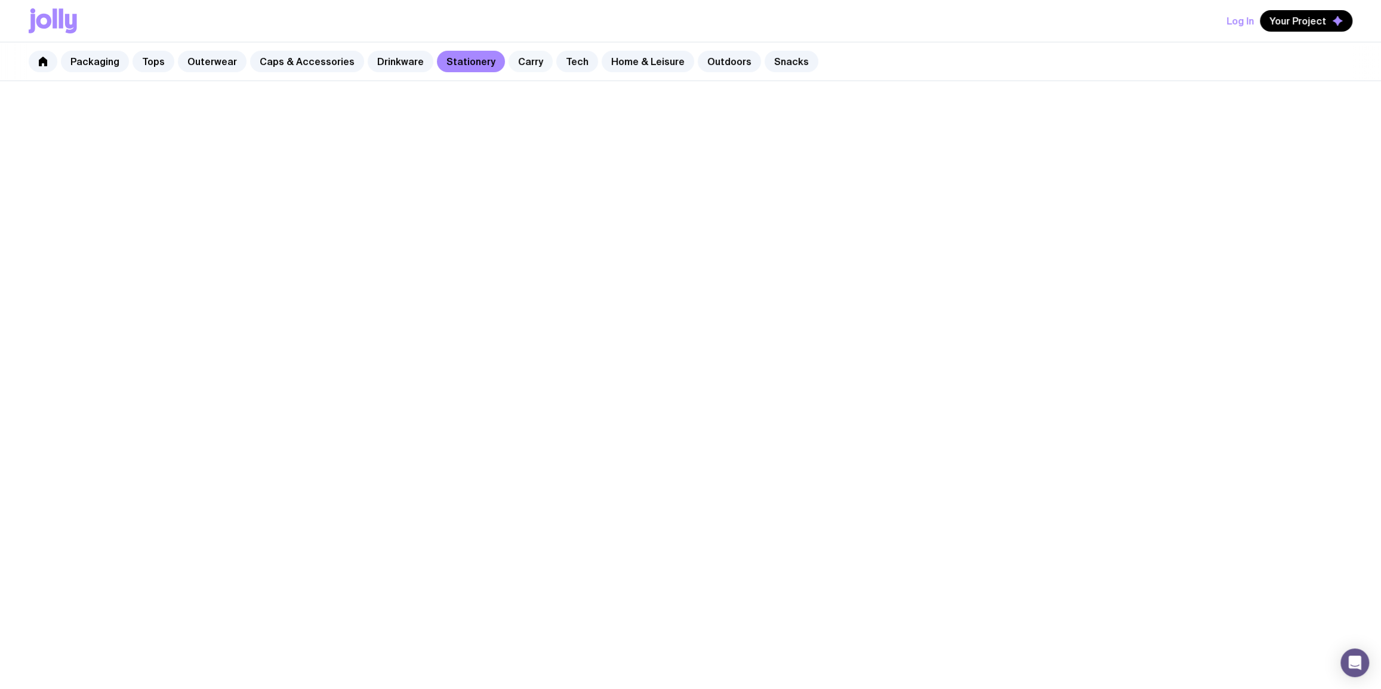
click at [516, 57] on link "Carry" at bounding box center [531, 61] width 44 height 21
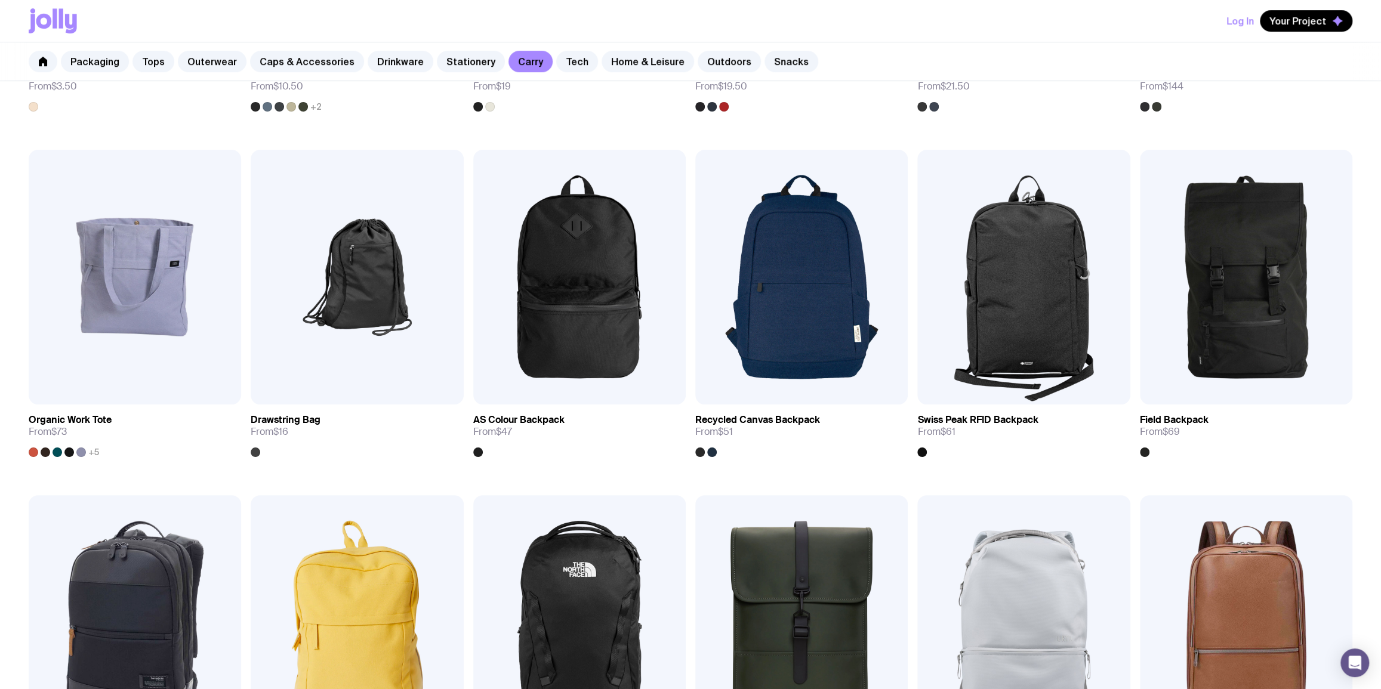
scroll to position [144, 0]
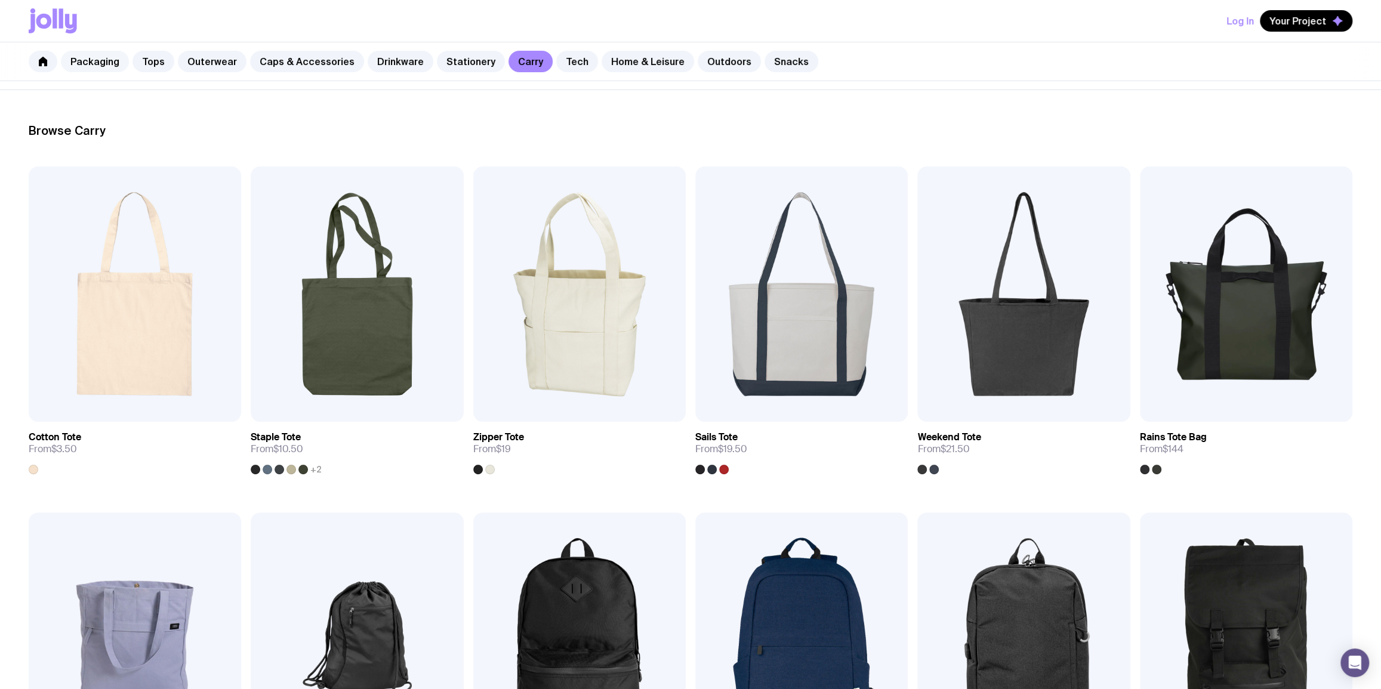
click at [124, 57] on link "Packaging" at bounding box center [95, 61] width 68 height 21
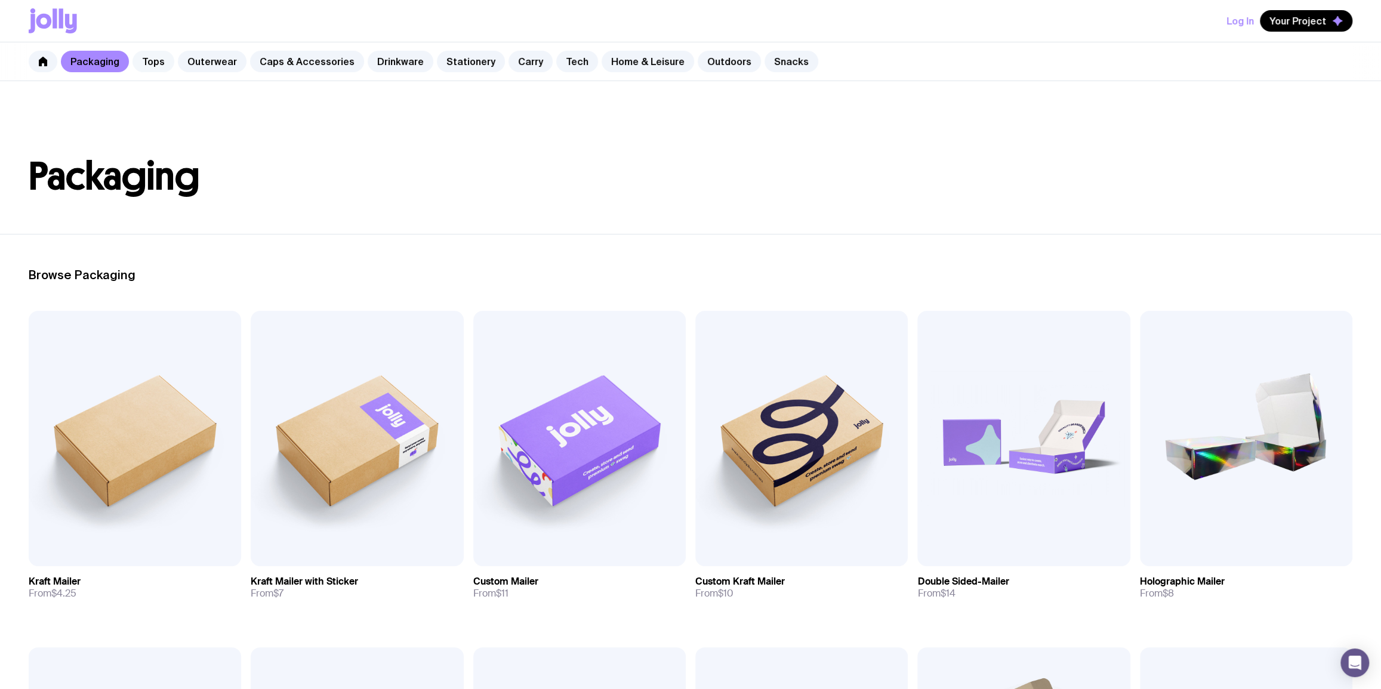
click at [155, 63] on link "Tops" at bounding box center [154, 61] width 42 height 21
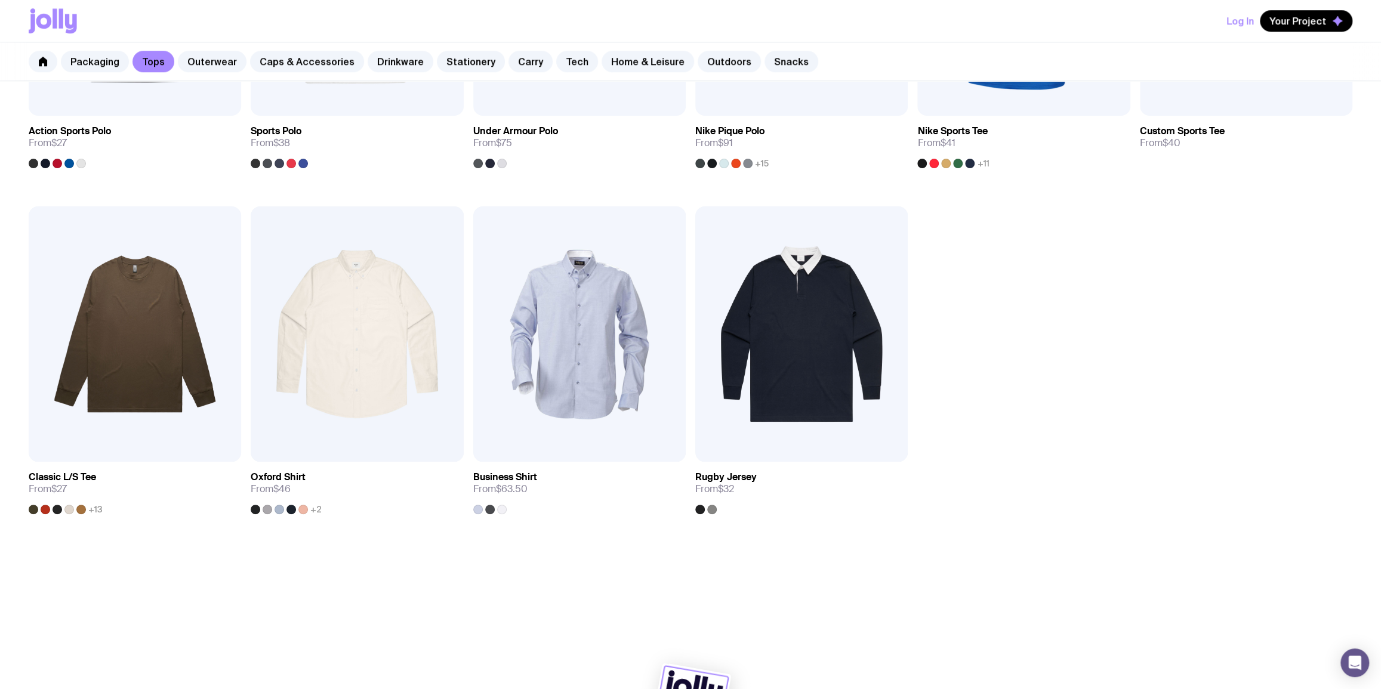
scroll to position [824, 0]
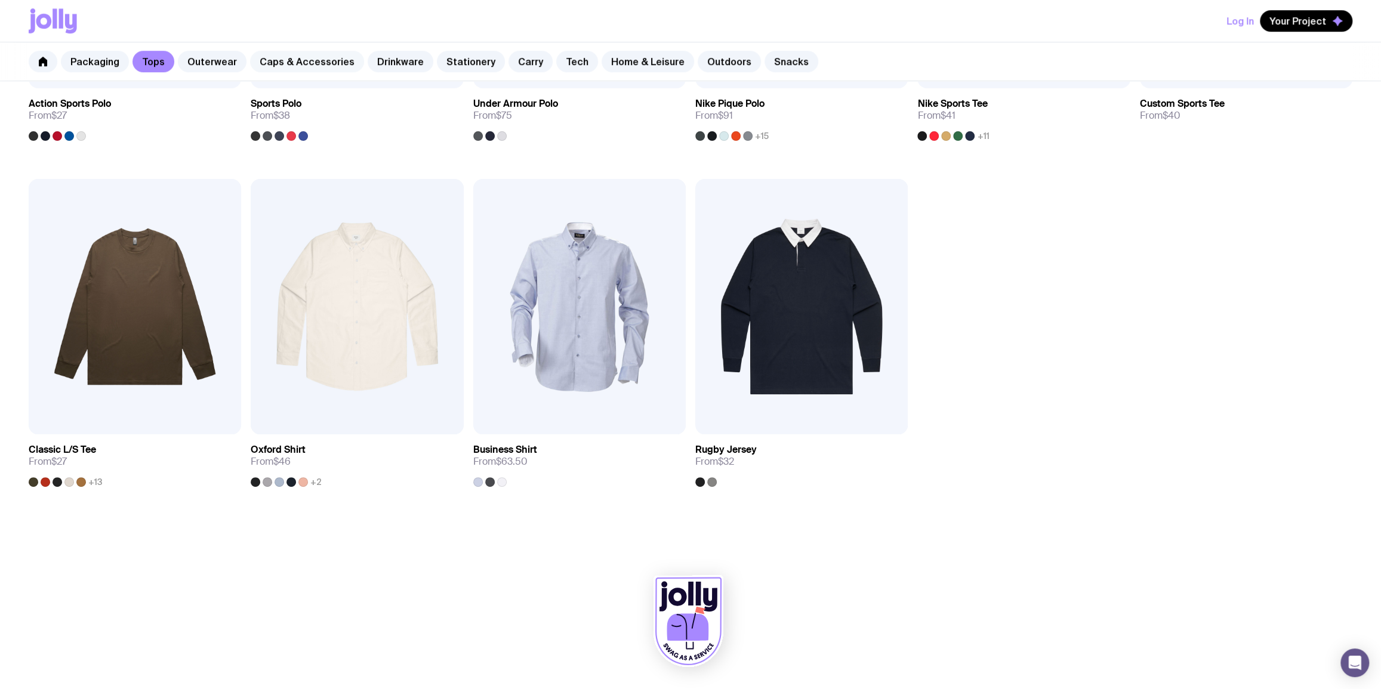
click at [300, 68] on link "Caps & Accessories" at bounding box center [307, 61] width 114 height 21
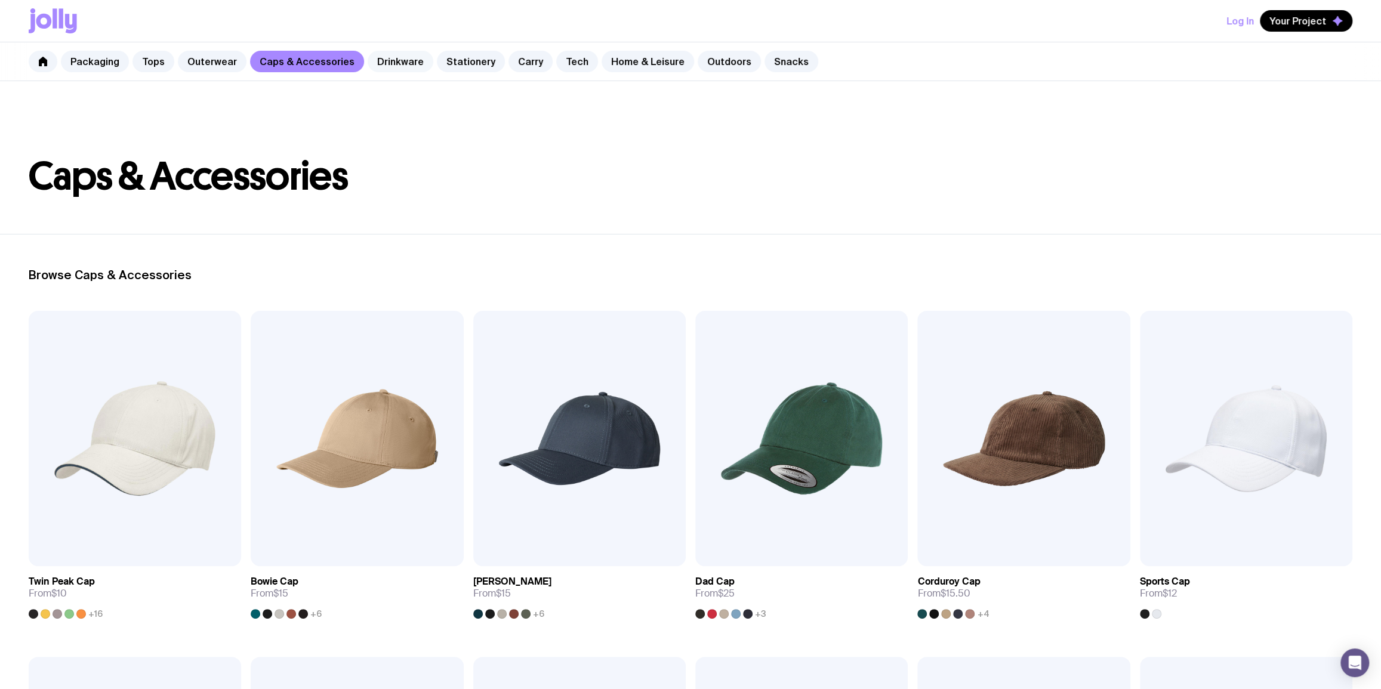
click at [390, 57] on link "Drinkware" at bounding box center [401, 61] width 66 height 21
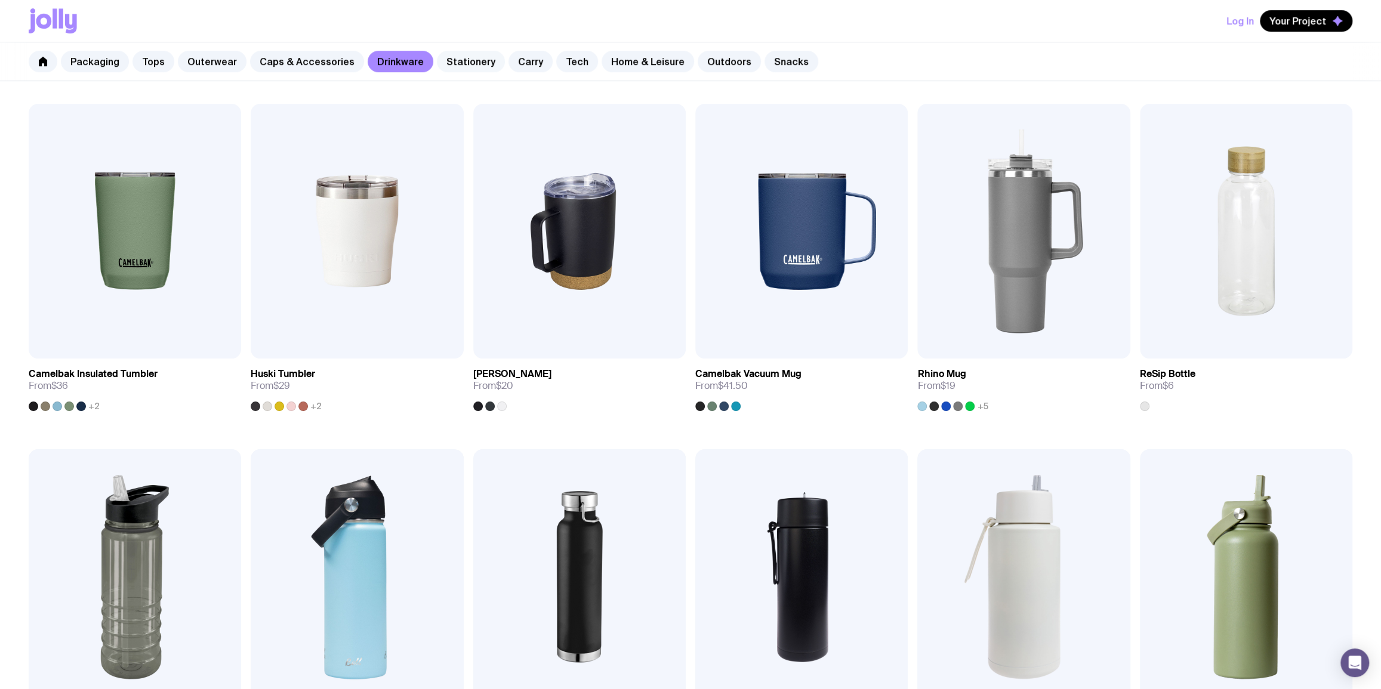
scroll to position [289, 0]
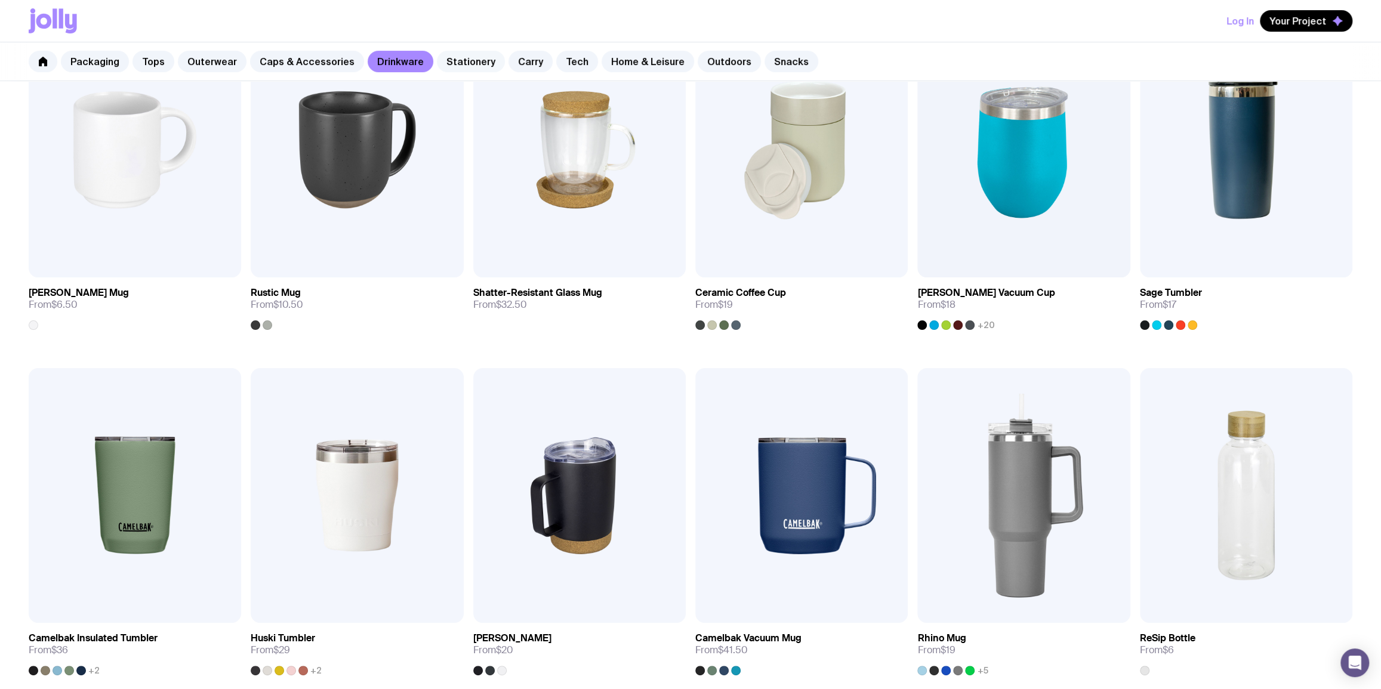
click at [455, 63] on link "Stationery" at bounding box center [471, 61] width 68 height 21
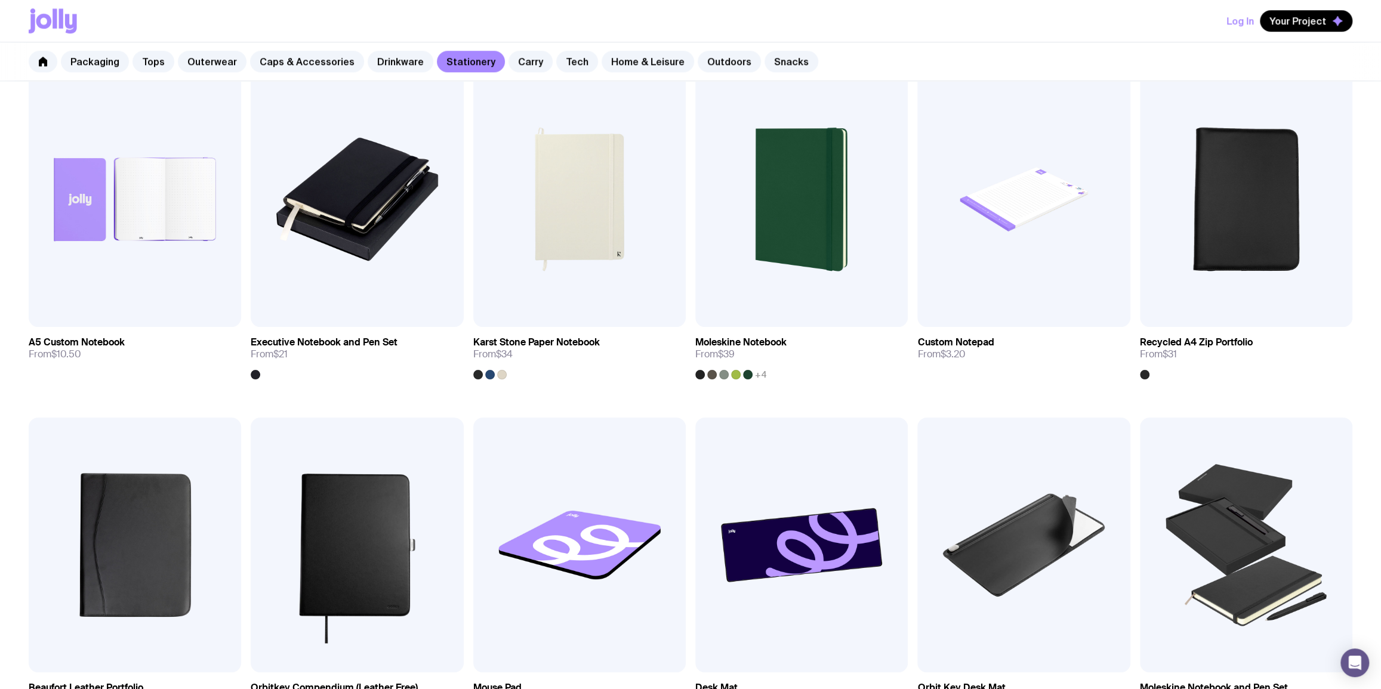
scroll to position [868, 0]
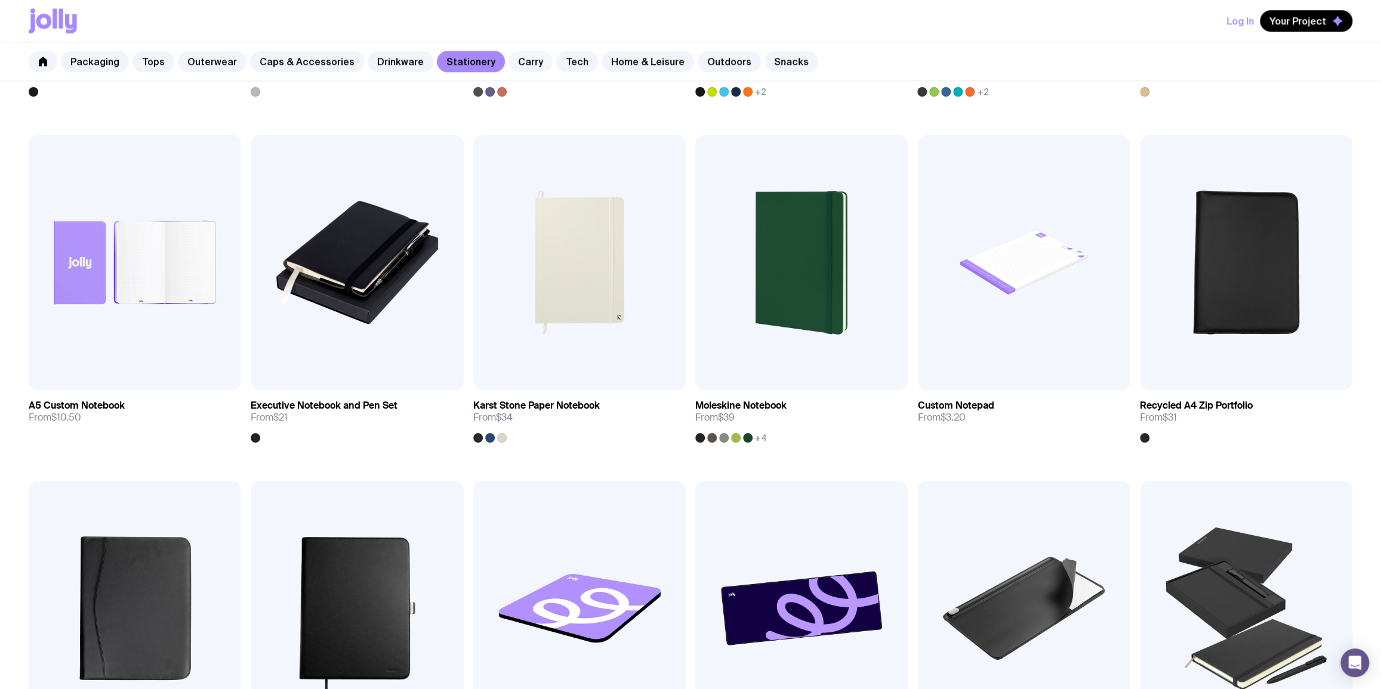
click at [519, 65] on link "Carry" at bounding box center [531, 61] width 44 height 21
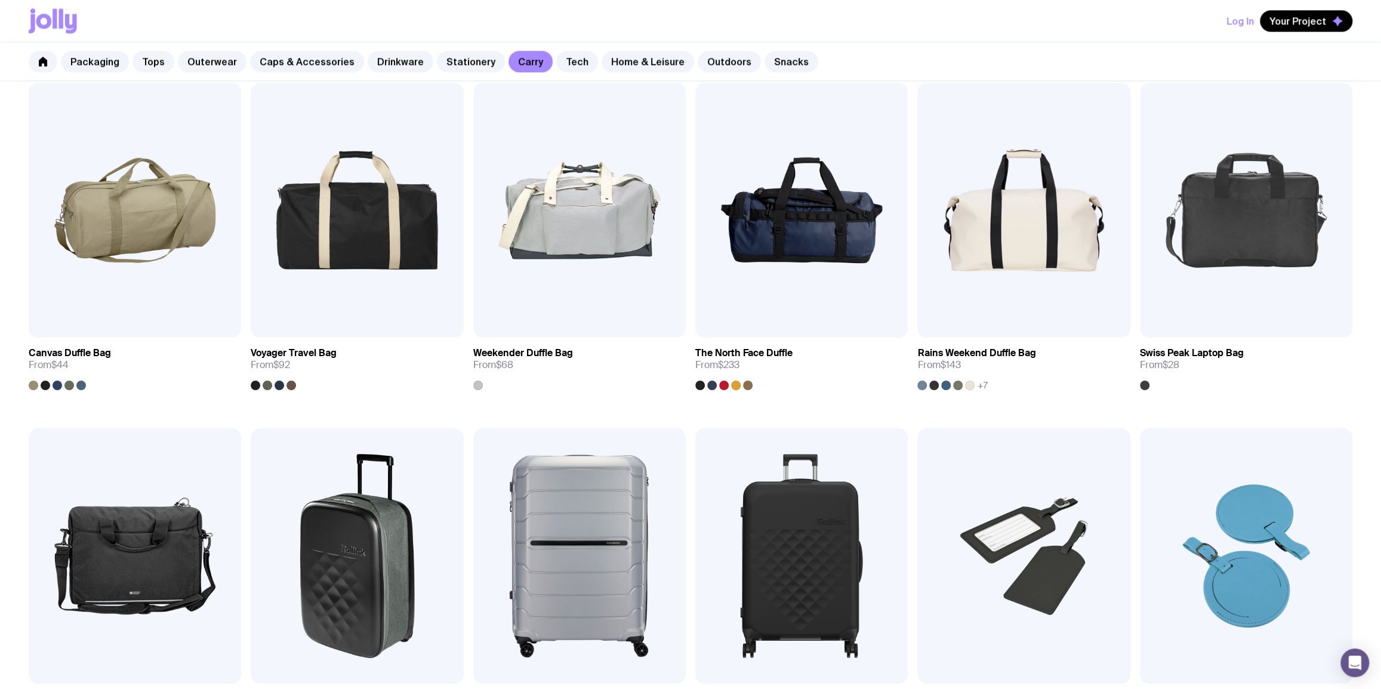
scroll to position [1302, 0]
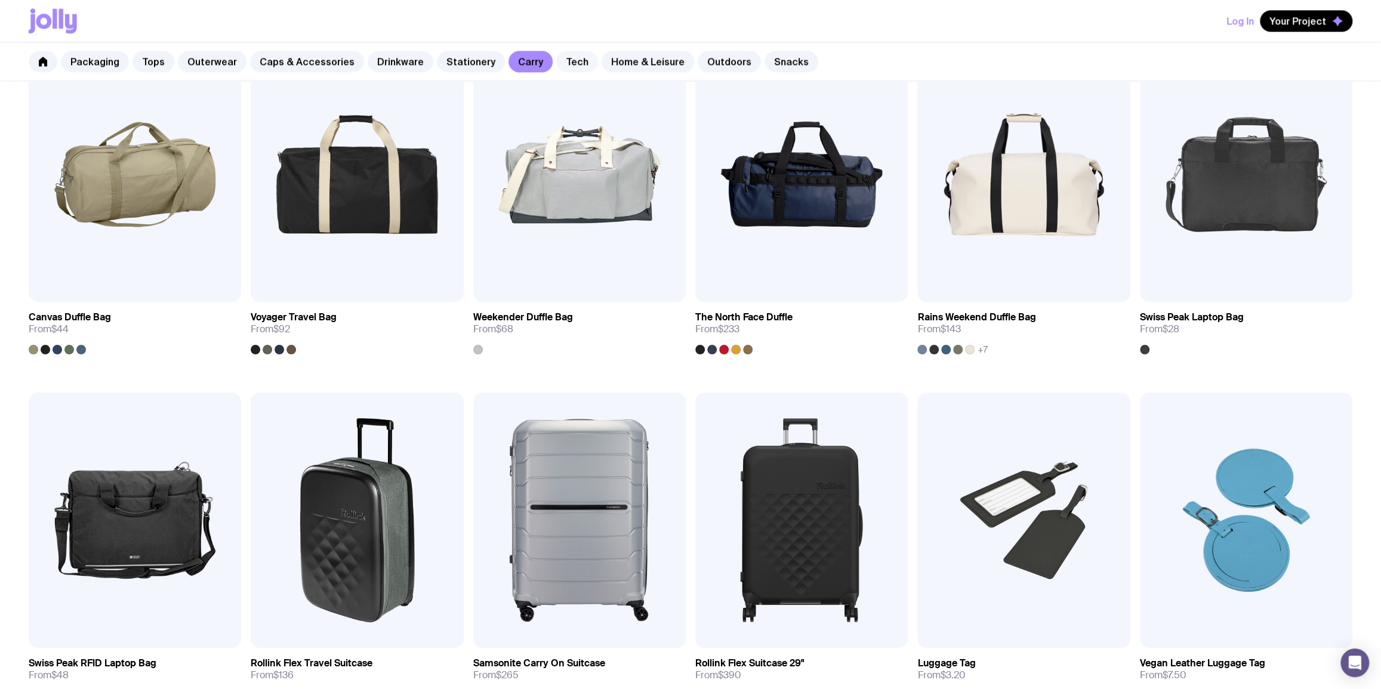
click at [570, 57] on link "Tech" at bounding box center [577, 61] width 42 height 21
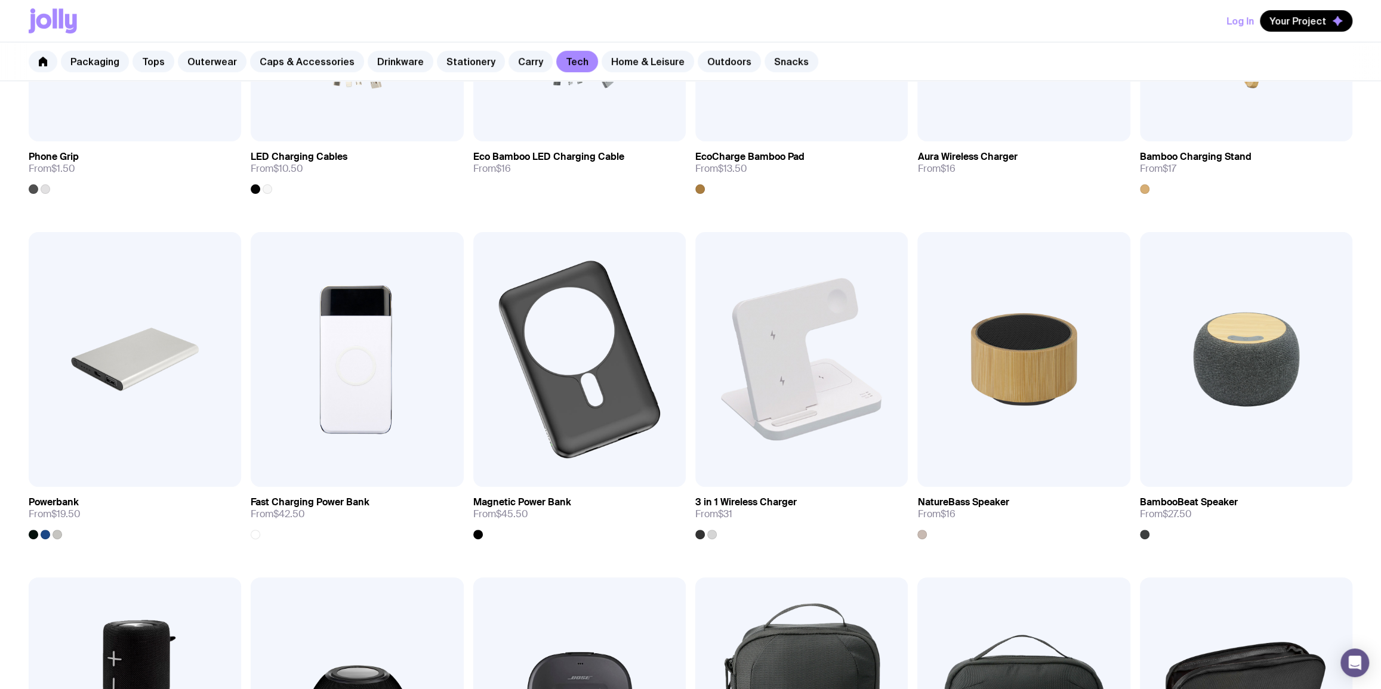
scroll to position [434, 0]
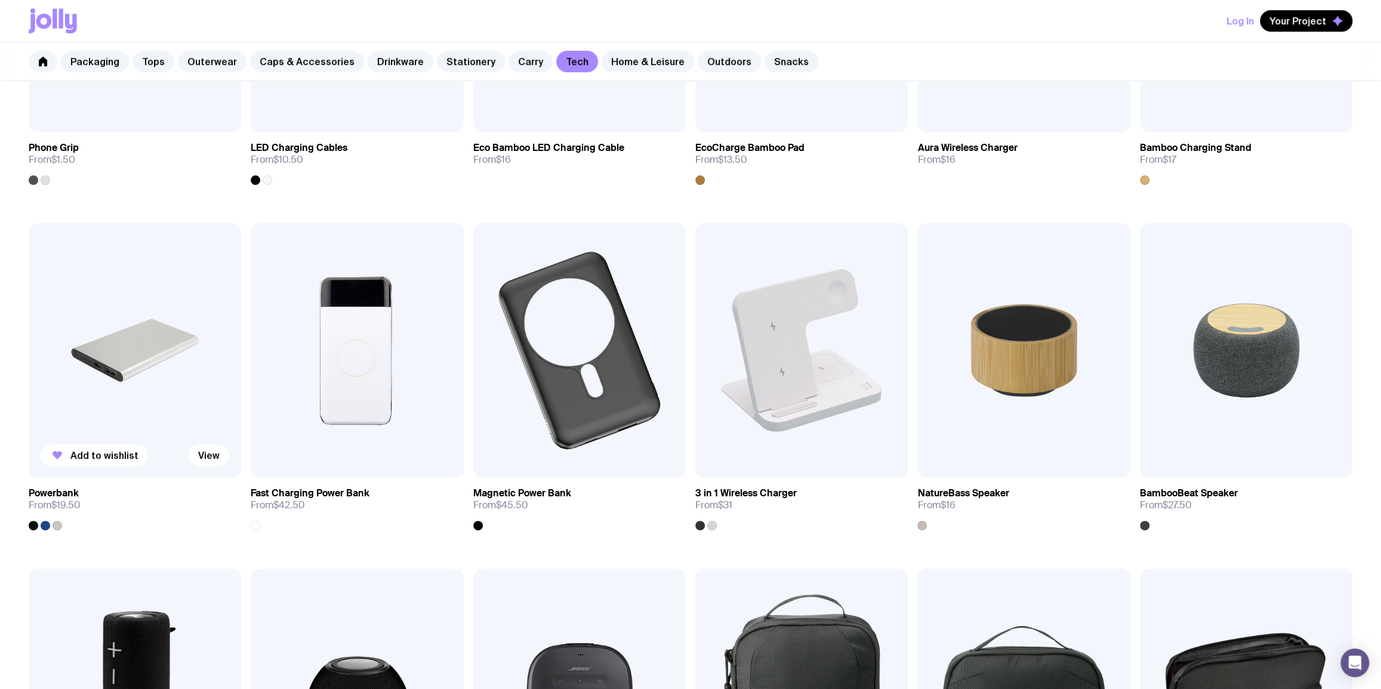
click at [183, 274] on img at bounding box center [135, 350] width 213 height 255
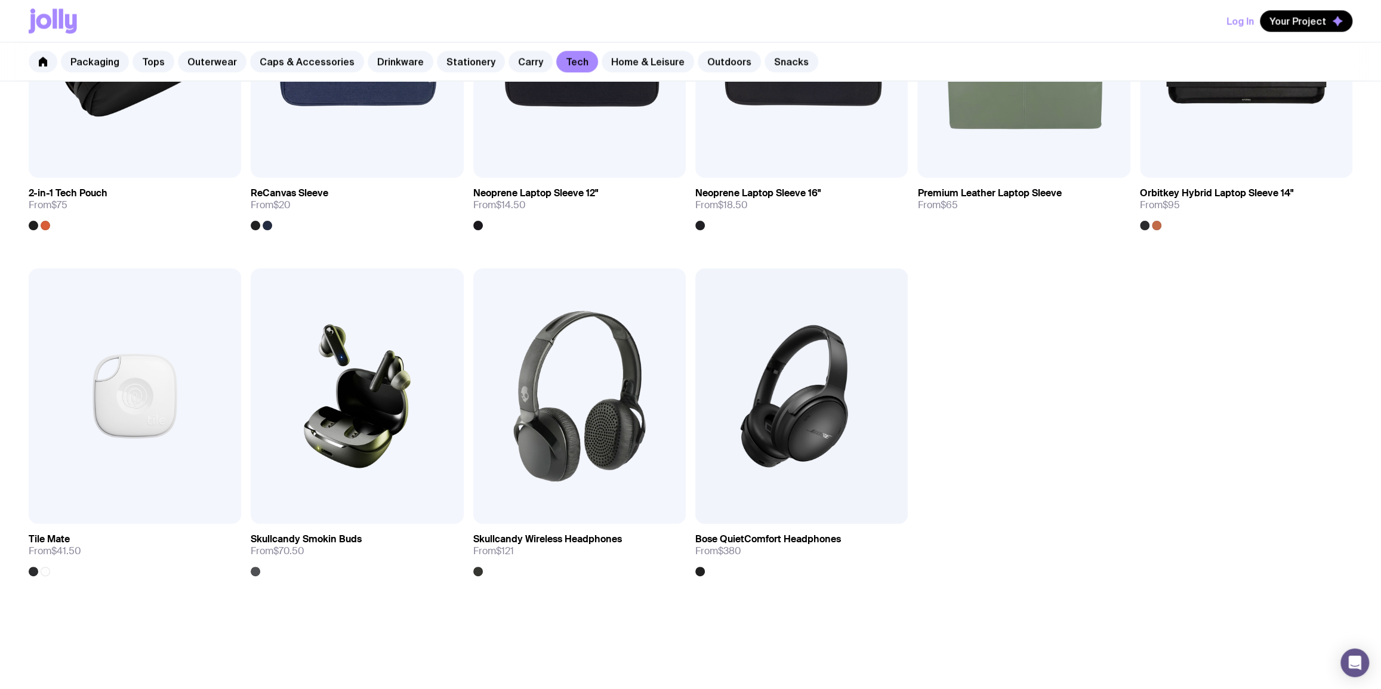
scroll to position [1447, 0]
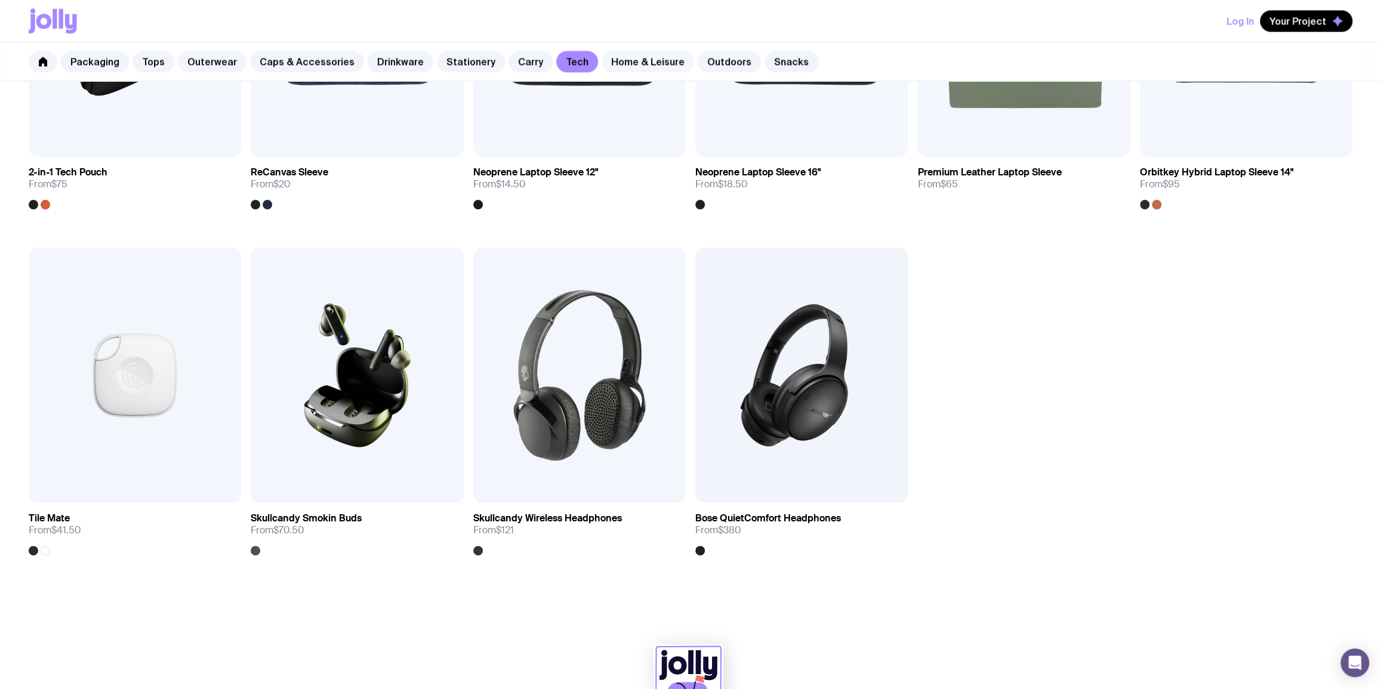
click at [642, 59] on link "Home & Leisure" at bounding box center [648, 61] width 93 height 21
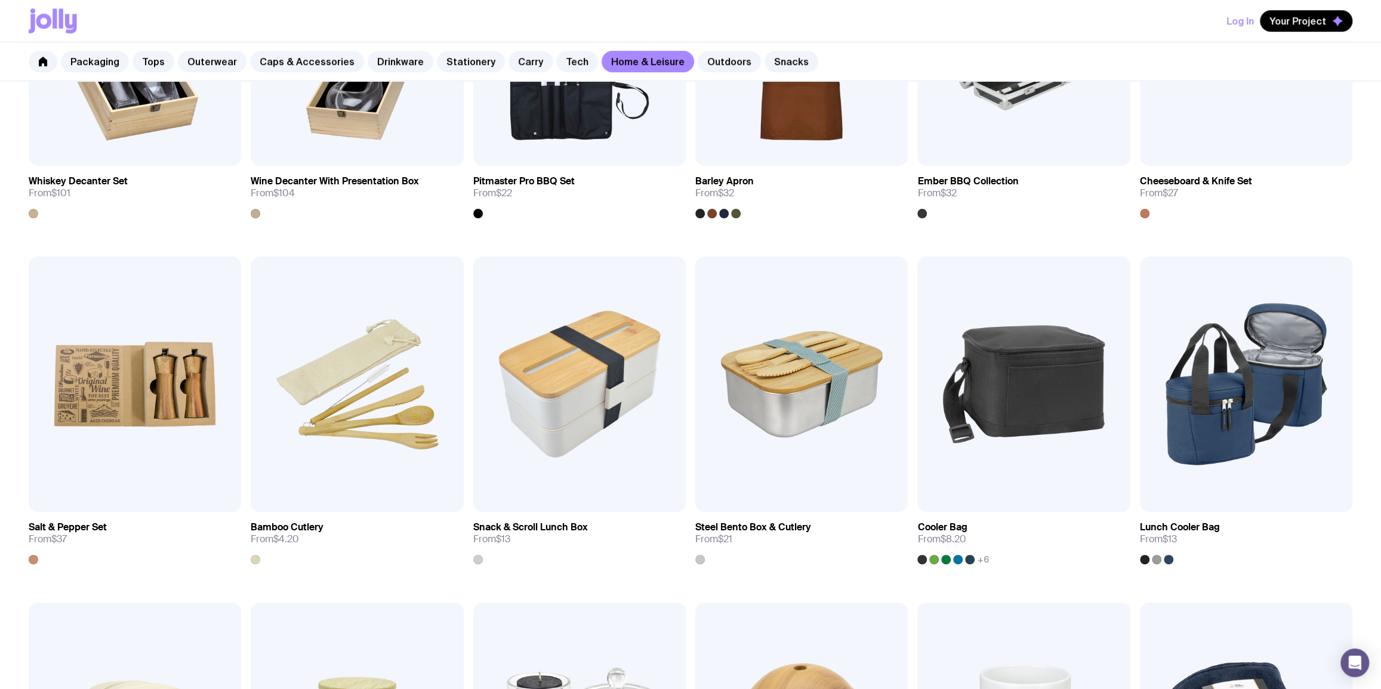
scroll to position [434, 0]
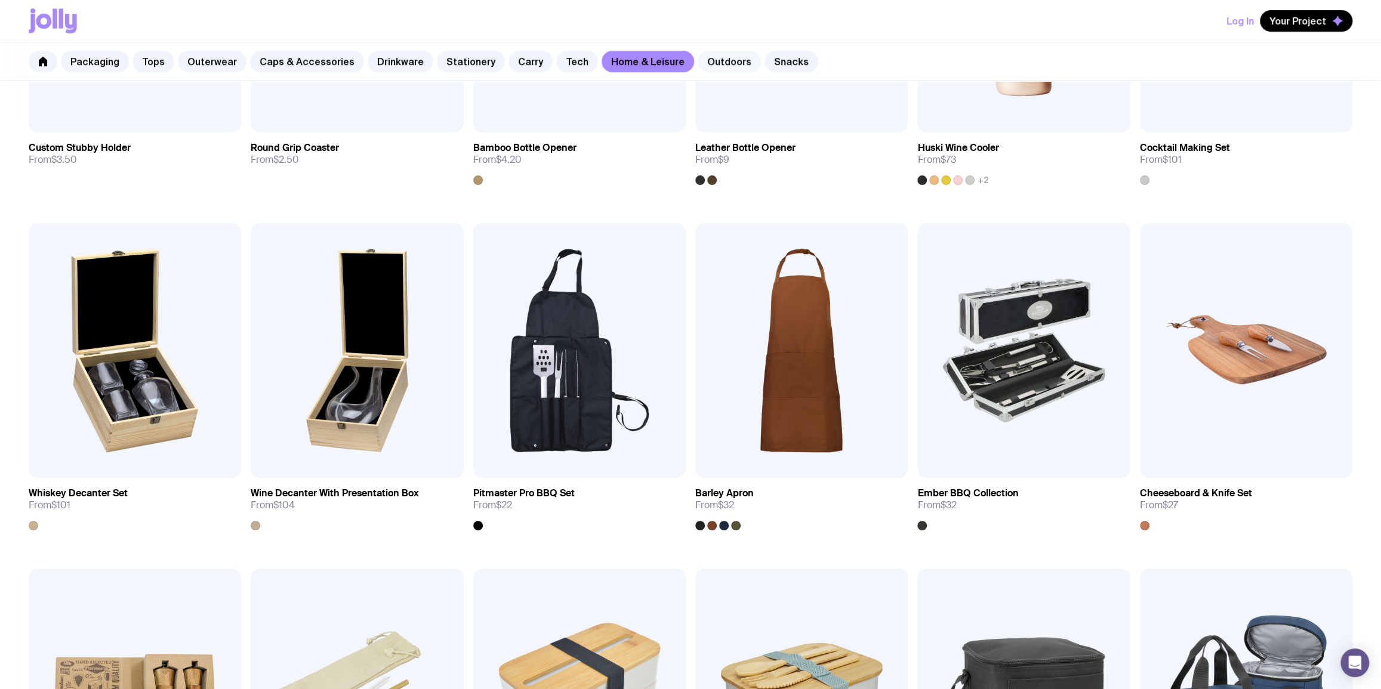
click at [701, 56] on link "Outdoors" at bounding box center [729, 61] width 63 height 21
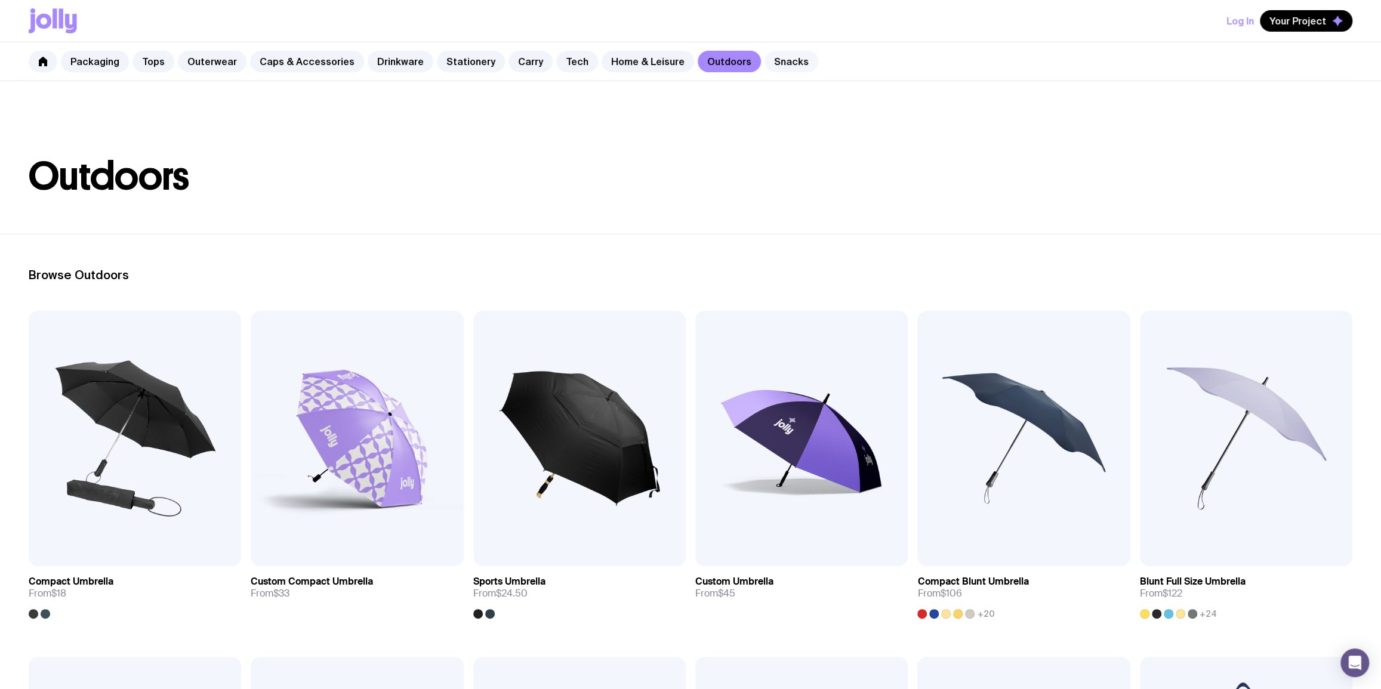
click at [768, 63] on link "Snacks" at bounding box center [792, 61] width 54 height 21
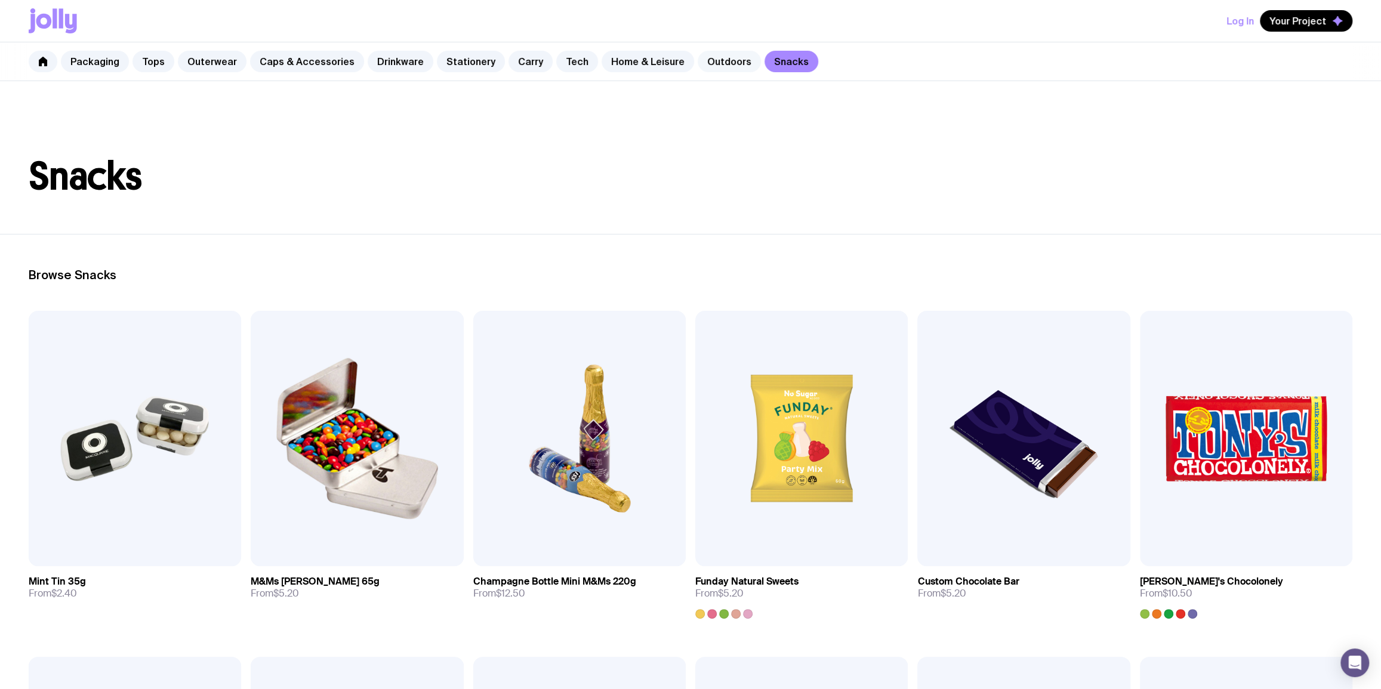
click at [706, 61] on link "Outdoors" at bounding box center [729, 61] width 63 height 21
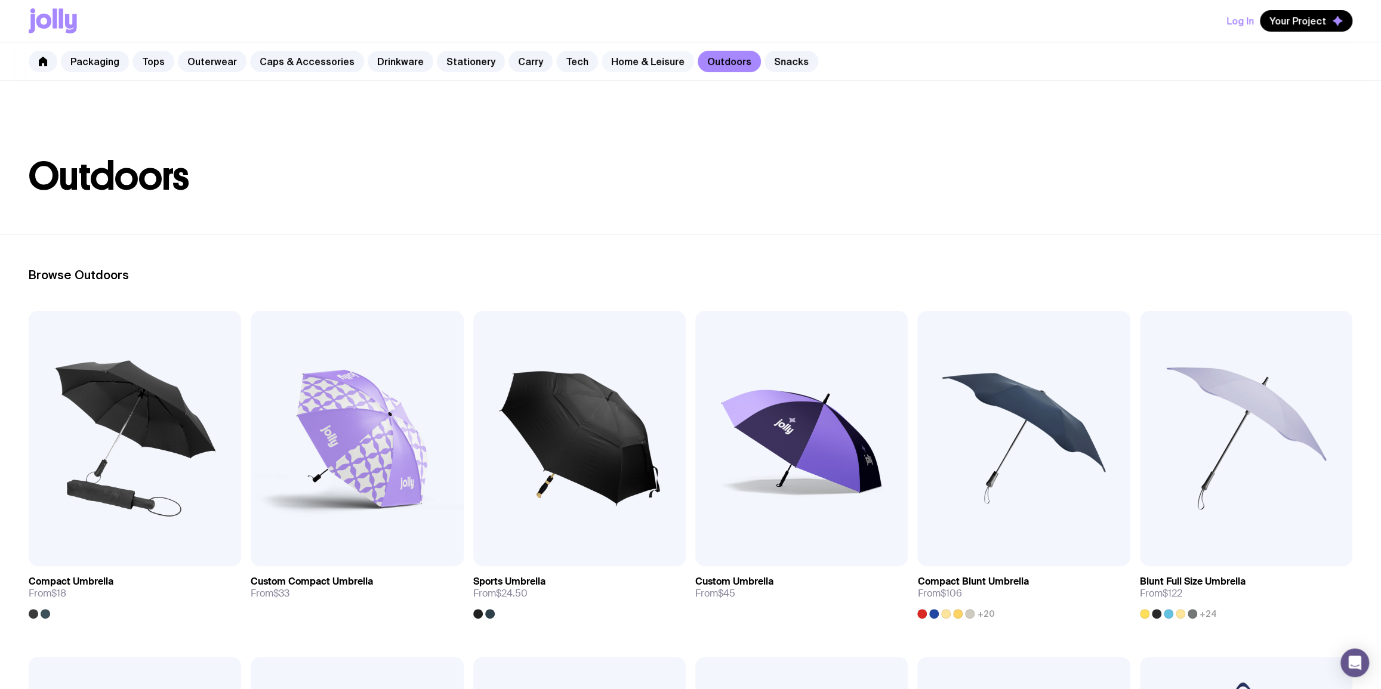
drag, startPoint x: 639, startPoint y: 66, endPoint x: 607, endPoint y: 66, distance: 31.6
click at [639, 66] on link "Home & Leisure" at bounding box center [648, 61] width 93 height 21
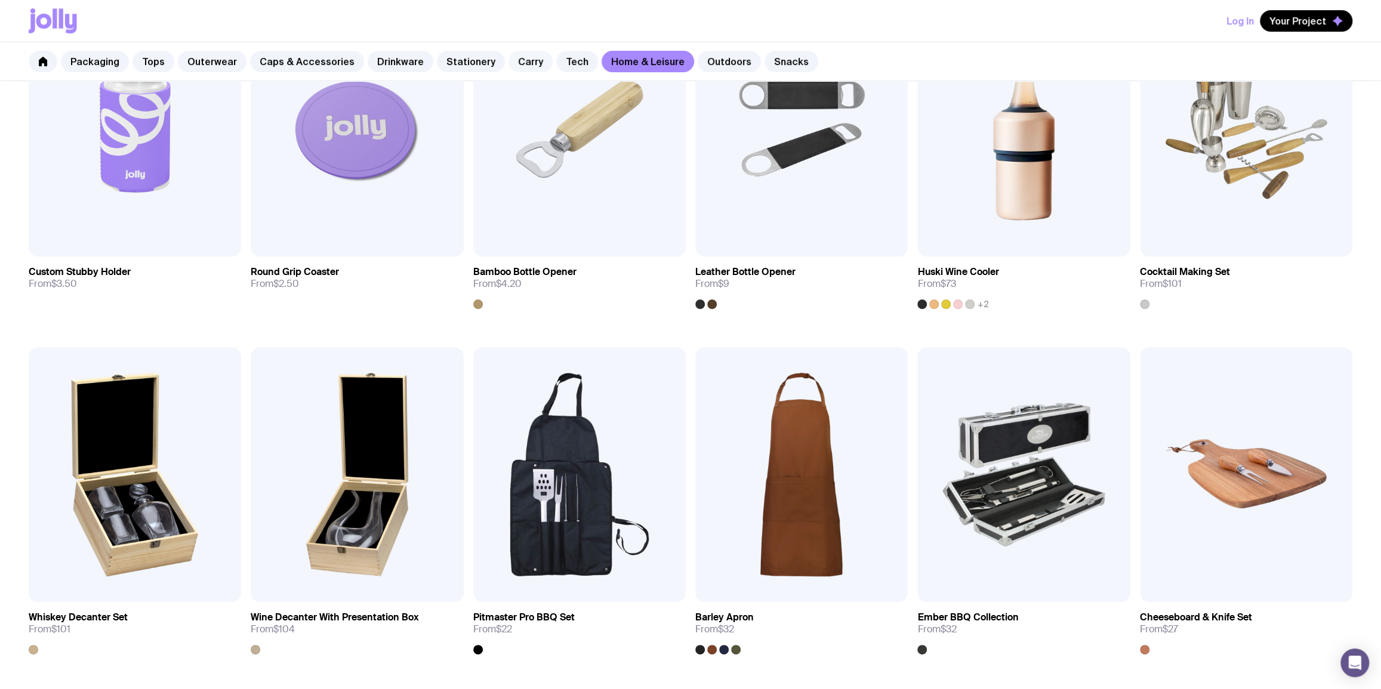
scroll to position [289, 0]
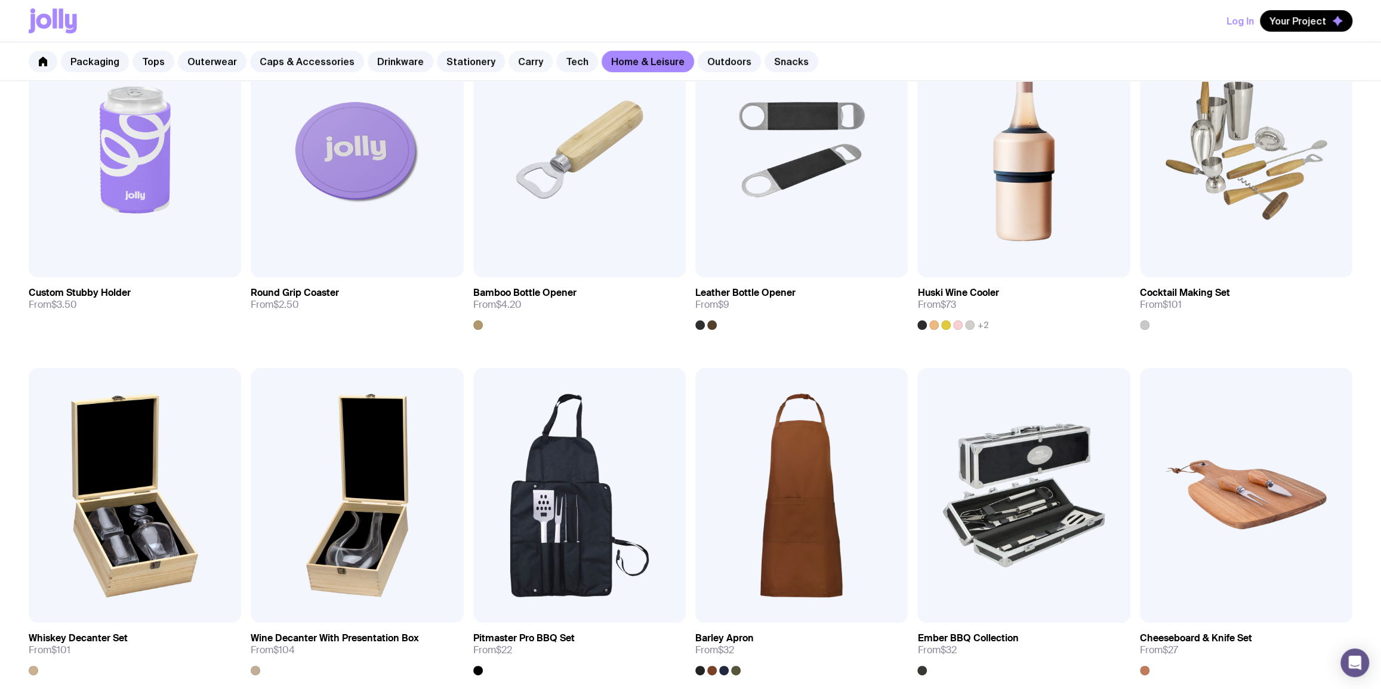
click at [510, 60] on link "Carry" at bounding box center [531, 61] width 44 height 21
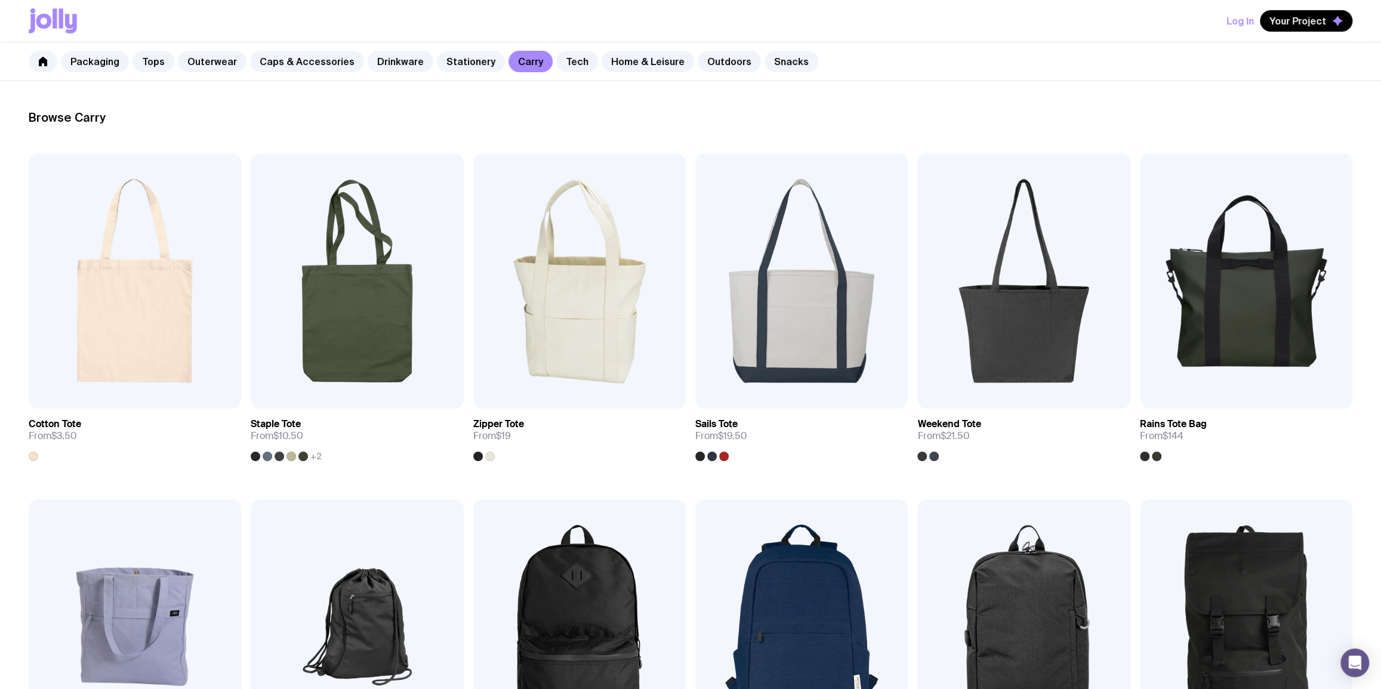
scroll to position [434, 0]
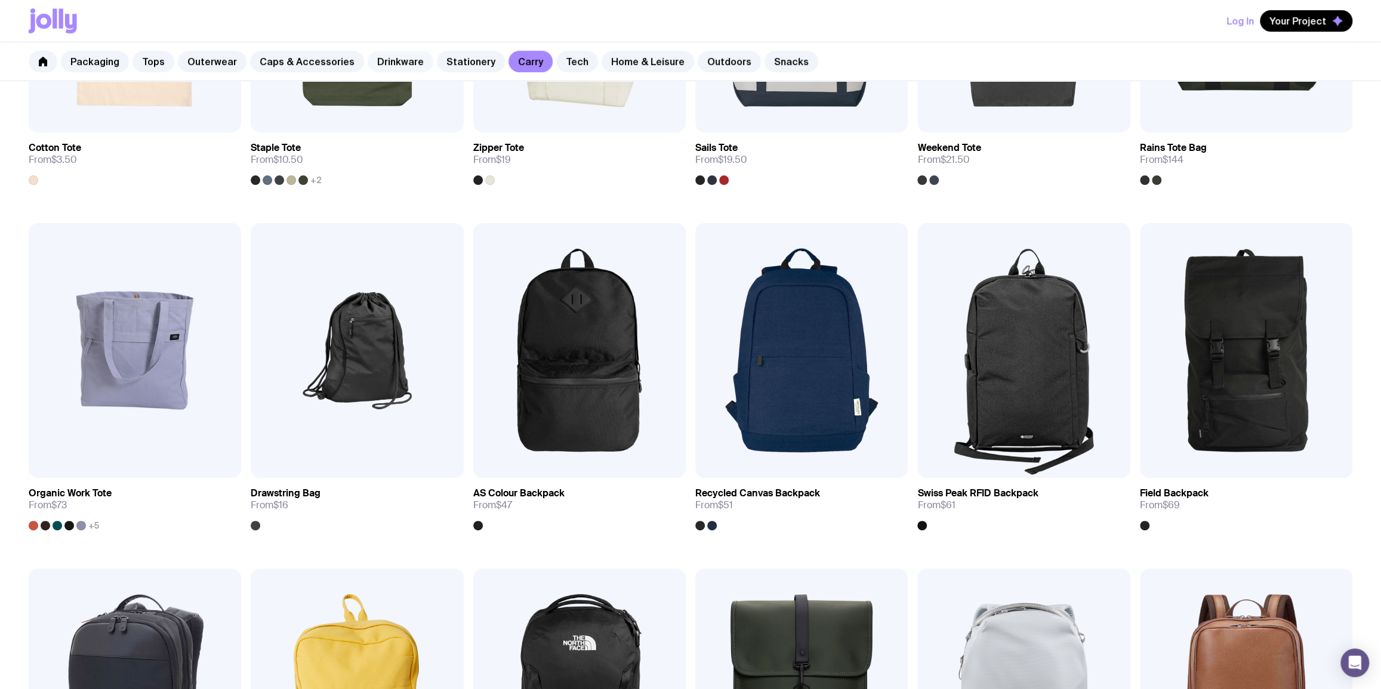
click at [396, 60] on link "Drinkware" at bounding box center [401, 61] width 66 height 21
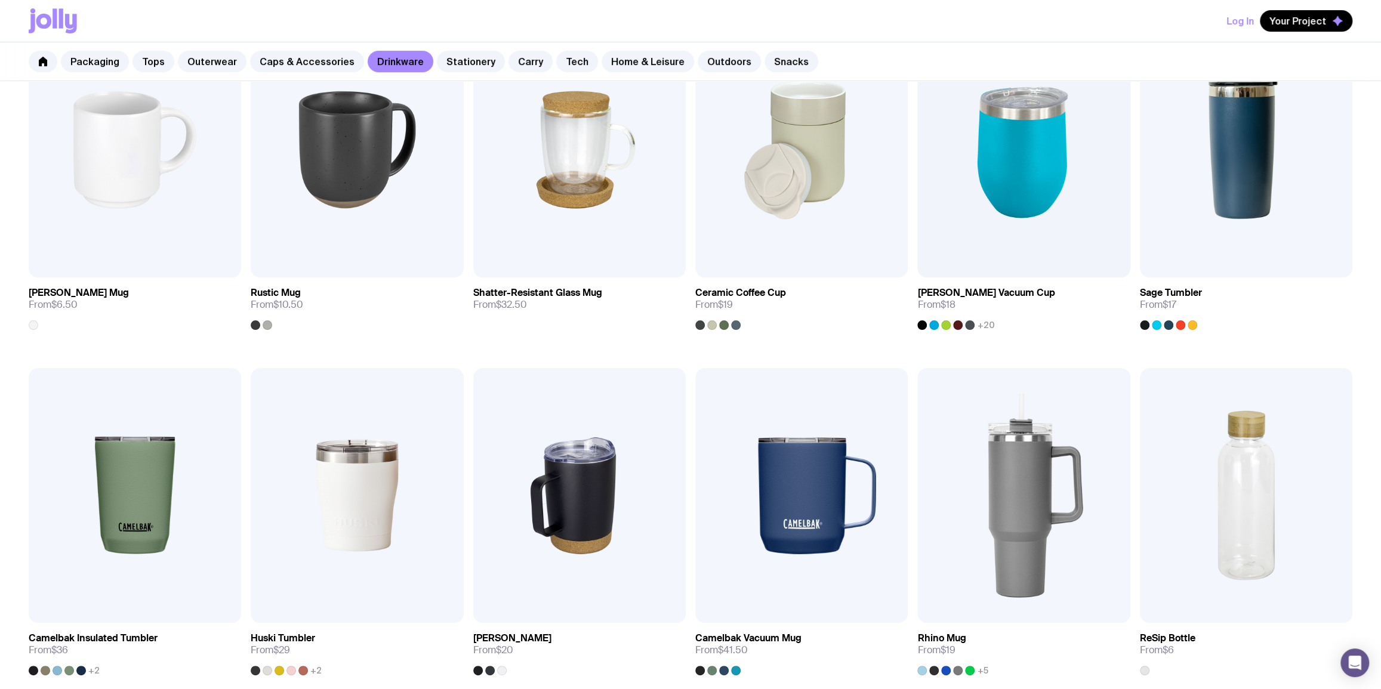
scroll to position [290, 0]
